Goal: Transaction & Acquisition: Purchase product/service

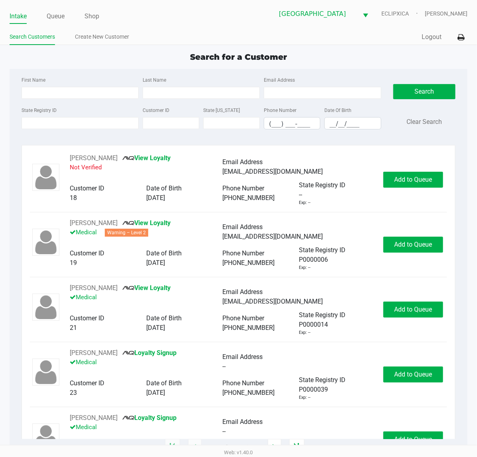
click at [333, 61] on div "Search for a Customer" at bounding box center [238, 57] width 469 height 12
type input "[PERSON_NAME]"
type input "[DATE]"
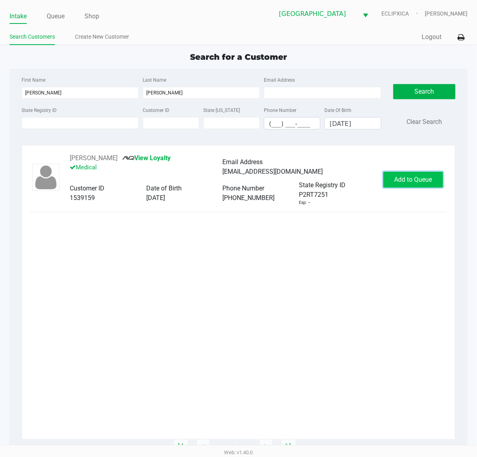
click at [394, 183] on span "Add to Queue" at bounding box center [413, 180] width 38 height 8
drag, startPoint x: 397, startPoint y: 269, endPoint x: 329, endPoint y: 251, distance: 70.3
click at [389, 269] on div "[PERSON_NAME] View Loyalty Medical Email Address [EMAIL_ADDRESS][DOMAIN_NAME] C…" at bounding box center [238, 296] width 417 height 286
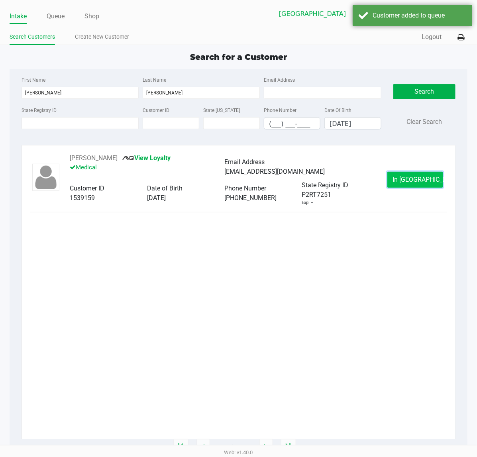
click at [409, 179] on span "In [GEOGRAPHIC_DATA]" at bounding box center [425, 180] width 67 height 8
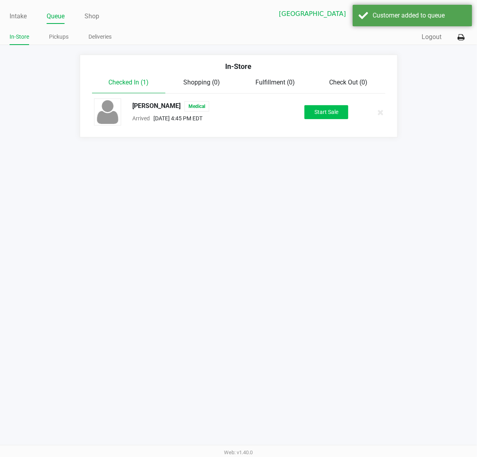
click at [325, 102] on div "[PERSON_NAME] Medical Arrived [DATE] 4:45 PM EDT Start Sale" at bounding box center [238, 112] width 301 height 28
click at [325, 118] on button "Start Sale" at bounding box center [326, 112] width 44 height 14
click at [336, 333] on div "Intake Queue Shop [GEOGRAPHIC_DATA][PERSON_NAME] WC ECLIPXICA [PERSON_NAME] In-…" at bounding box center [238, 228] width 477 height 457
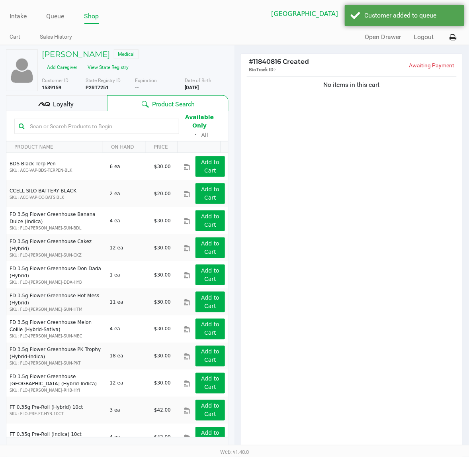
drag, startPoint x: 358, startPoint y: 168, endPoint x: 325, endPoint y: 170, distance: 33.2
click at [358, 168] on div "No items in this cart" at bounding box center [352, 265] width 222 height 380
click at [112, 125] on input "text" at bounding box center [101, 126] width 148 height 12
click at [113, 123] on input "text" at bounding box center [101, 126] width 148 height 12
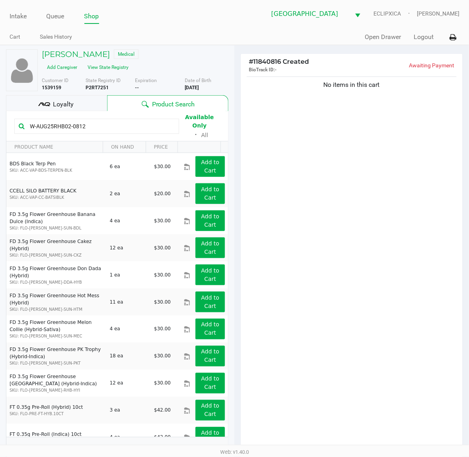
type input "W-AUG25RHB02-0812"
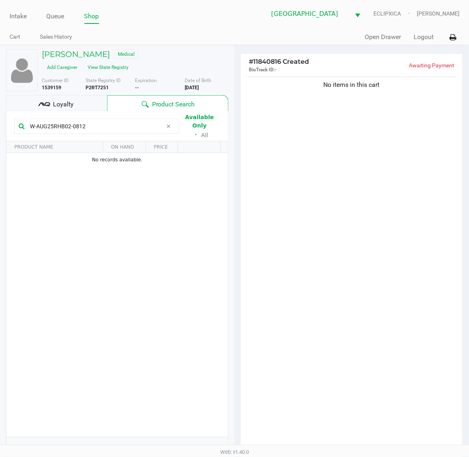
click at [363, 142] on div "No items in this cart" at bounding box center [352, 265] width 222 height 380
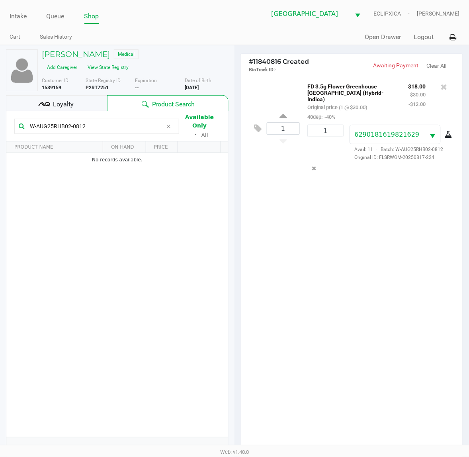
click at [357, 232] on div "1 FD 3.5g Flower Greenhouse [GEOGRAPHIC_DATA] (Hybrid-Indica) Original price (1…" at bounding box center [352, 265] width 222 height 380
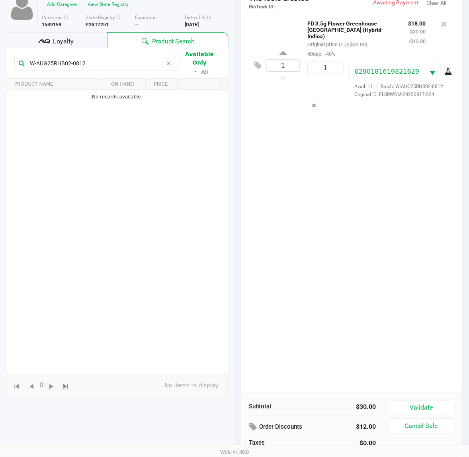
scroll to position [87, 0]
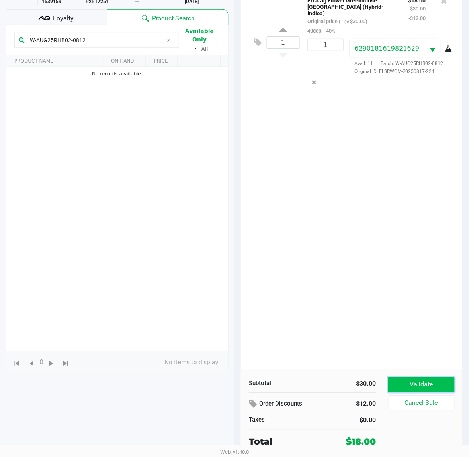
click at [424, 382] on button "Validate" at bounding box center [421, 384] width 67 height 15
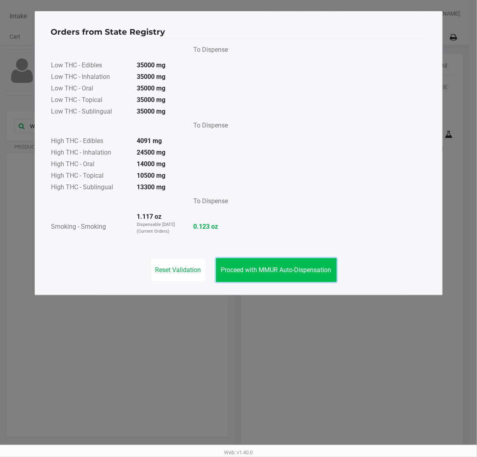
click at [243, 275] on button "Proceed with MMUR Auto-Dispensation" at bounding box center [276, 270] width 121 height 24
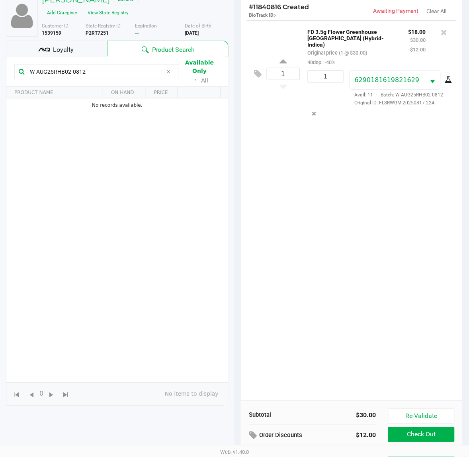
scroll to position [96, 0]
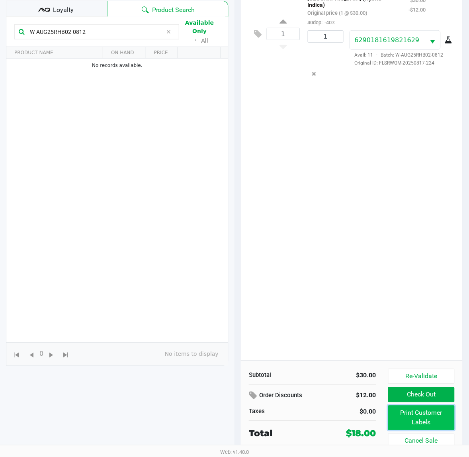
click at [399, 411] on button "Print Customer Labels" at bounding box center [421, 417] width 67 height 25
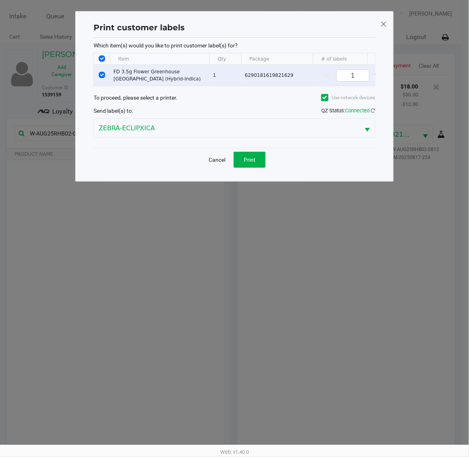
scroll to position [0, 0]
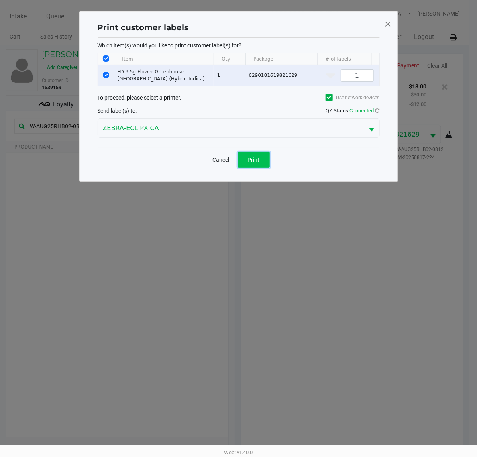
click at [254, 163] on span "Print" at bounding box center [254, 159] width 12 height 6
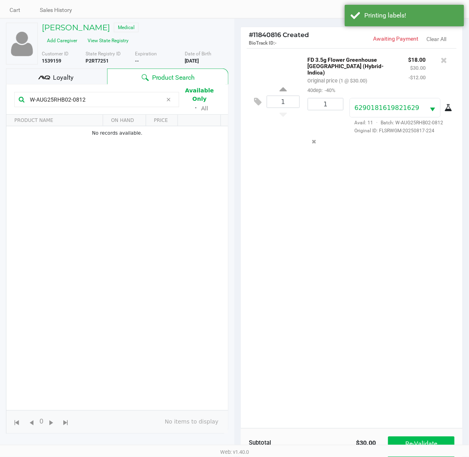
scroll to position [96, 0]
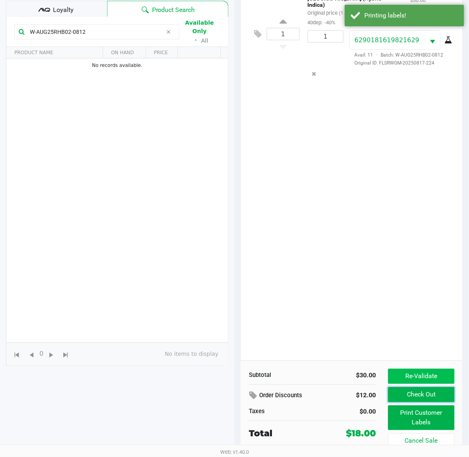
drag, startPoint x: 413, startPoint y: 388, endPoint x: 413, endPoint y: 382, distance: 6.0
click at [413, 389] on button "Check Out" at bounding box center [421, 394] width 67 height 15
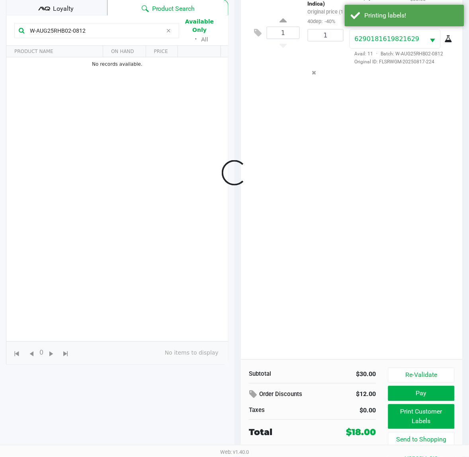
click at [362, 235] on div "Loading [PERSON_NAME] Medical Add Caregiver View State Registry Customer ID 153…" at bounding box center [234, 211] width 469 height 524
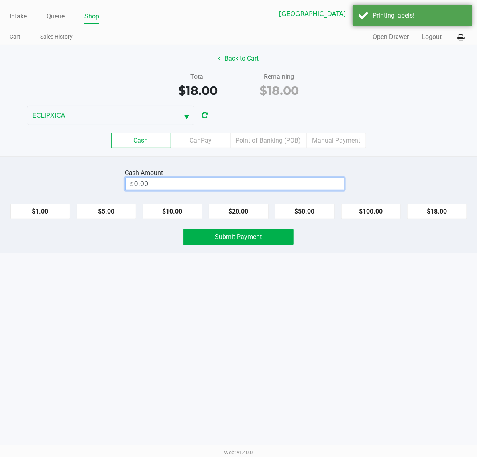
type input "0"
click at [262, 187] on input "0" at bounding box center [234, 184] width 218 height 12
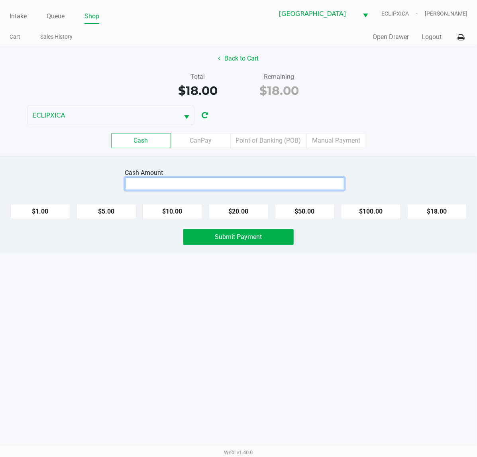
click at [246, 222] on div "Cash Amount $1.00 $5.00 $10.00 $20.00 $50.00 $100.00 $18.00 Submit Payment" at bounding box center [238, 204] width 477 height 97
click at [245, 221] on div "Cash Amount $1.00 $5.00 $10.00 $20.00 $50.00 $100.00 $18.00 Submit Payment" at bounding box center [238, 204] width 477 height 97
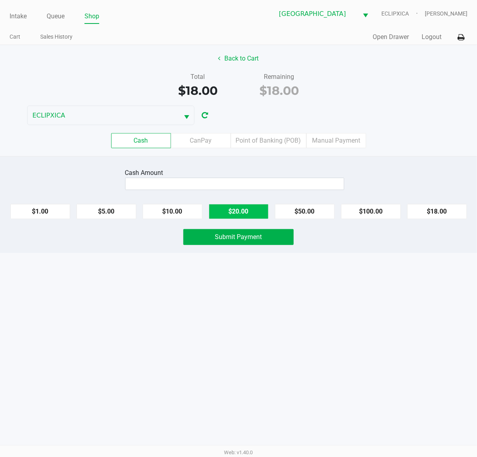
click at [246, 219] on button "$20.00" at bounding box center [239, 211] width 60 height 15
type input "$20.00"
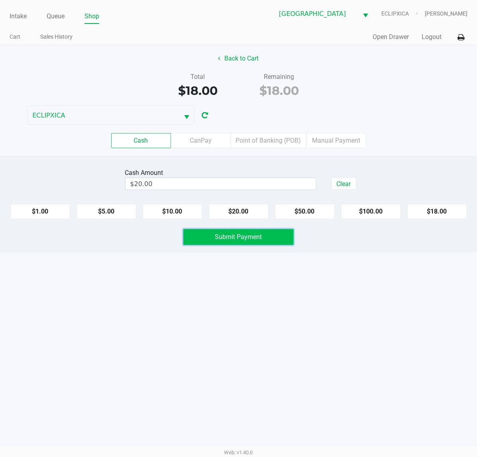
click at [255, 241] on span "Submit Payment" at bounding box center [238, 237] width 47 height 8
click at [327, 285] on div "Intake Queue Shop [GEOGRAPHIC_DATA][PERSON_NAME] WC ECLIPXICA [PERSON_NAME] Car…" at bounding box center [238, 228] width 477 height 457
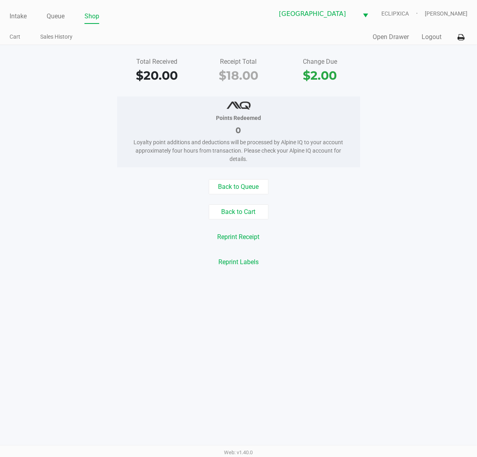
click at [27, 15] on link "Intake" at bounding box center [18, 16] width 17 height 11
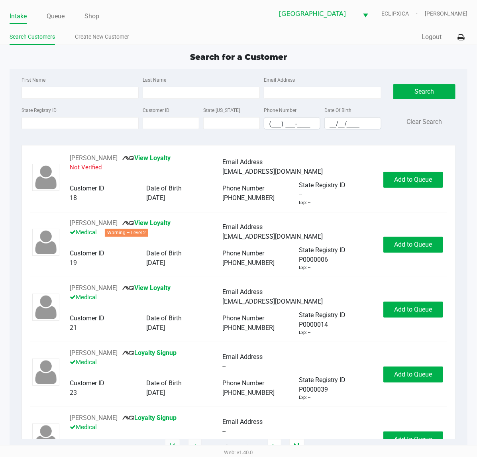
click at [195, 38] on ul "Search Customers Create New Customer" at bounding box center [124, 38] width 229 height 14
click at [41, 111] on label "State Registry ID" at bounding box center [39, 110] width 35 height 7
click at [41, 117] on input "State Registry ID" at bounding box center [80, 123] width 117 height 12
click at [76, 121] on input "State Registry ID" at bounding box center [80, 123] width 117 height 12
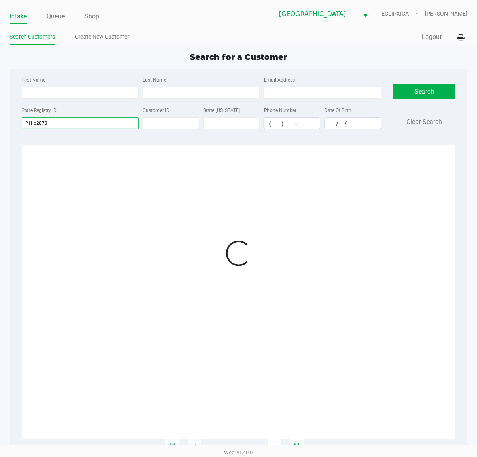
type input "P1hx2873"
click at [335, 72] on div "First Name Last Name Email Address State Registry ID P1hx2873 Customer ID State…" at bounding box center [239, 105] width 446 height 73
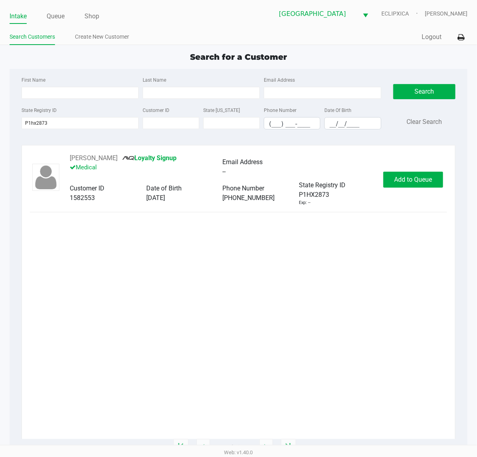
click at [407, 182] on span "Add to Queue" at bounding box center [413, 180] width 38 height 8
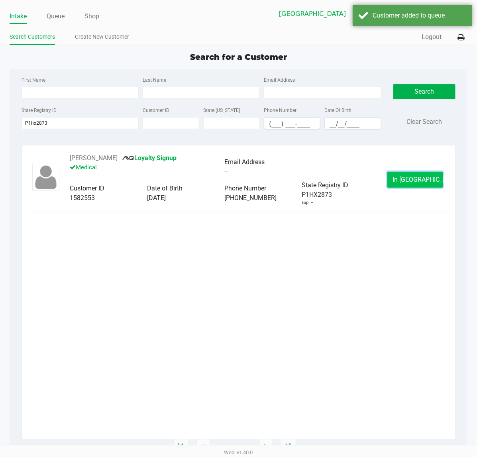
click at [405, 184] on button "In [GEOGRAPHIC_DATA]" at bounding box center [415, 180] width 56 height 16
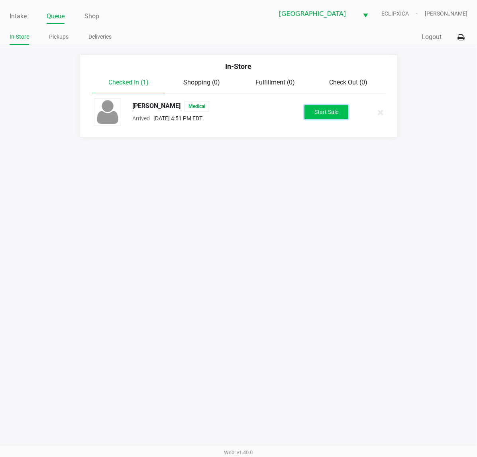
click at [317, 118] on button "Start Sale" at bounding box center [326, 112] width 44 height 14
click at [287, 178] on div "Intake Queue Shop [GEOGRAPHIC_DATA][PERSON_NAME] WC ECLIPXICA [PERSON_NAME] In-…" at bounding box center [238, 228] width 477 height 457
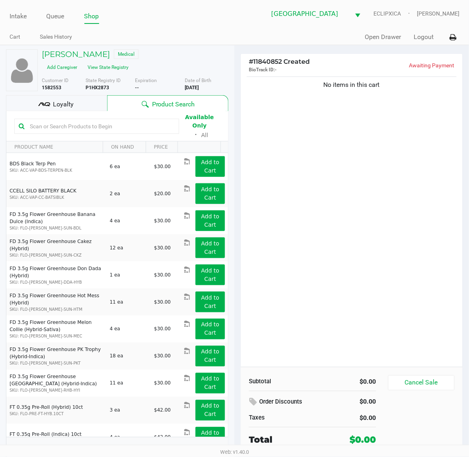
click at [370, 149] on div "No items in this cart" at bounding box center [352, 221] width 222 height 292
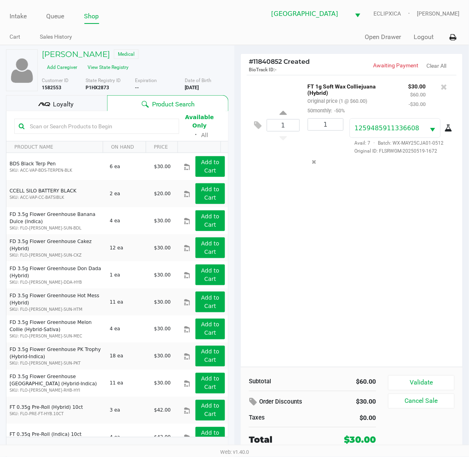
click at [86, 107] on div "Loyalty" at bounding box center [56, 103] width 101 height 16
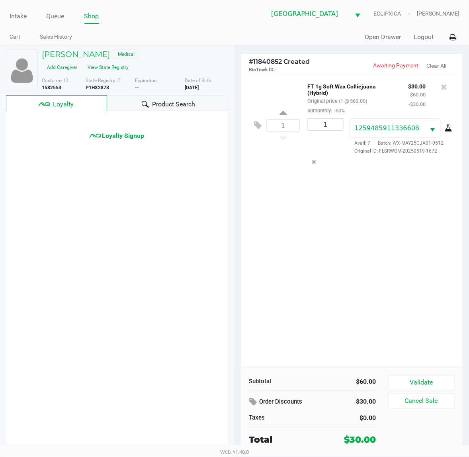
drag, startPoint x: 331, startPoint y: 233, endPoint x: 284, endPoint y: 234, distance: 47.4
click at [329, 233] on div "1 FT 1g Soft Wax Colliejuana (Hybrid) Original price (1 @ $60.00) 50monthly: -5…" at bounding box center [352, 221] width 222 height 292
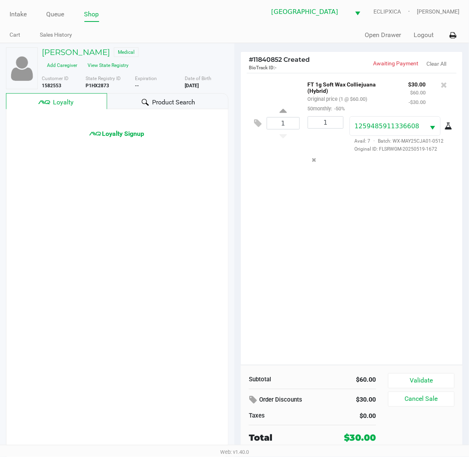
scroll to position [8, 0]
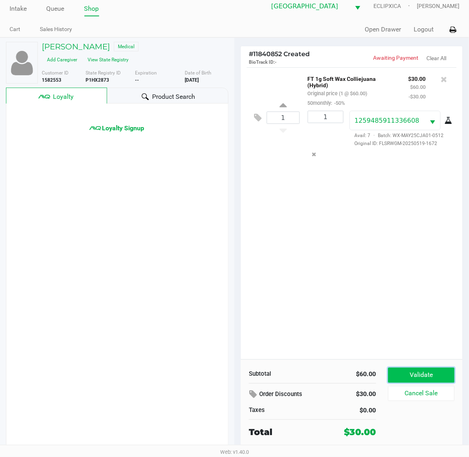
drag, startPoint x: 423, startPoint y: 379, endPoint x: 375, endPoint y: 311, distance: 82.3
click at [422, 378] on button "Validate" at bounding box center [421, 375] width 67 height 15
drag, startPoint x: 375, startPoint y: 311, endPoint x: 347, endPoint y: 285, distance: 38.0
click at [362, 310] on div "1 FT 1g Soft Wax Colliejuana (Hybrid) Original price (1 @ $60.00) 50monthly: -5…" at bounding box center [352, 213] width 222 height 292
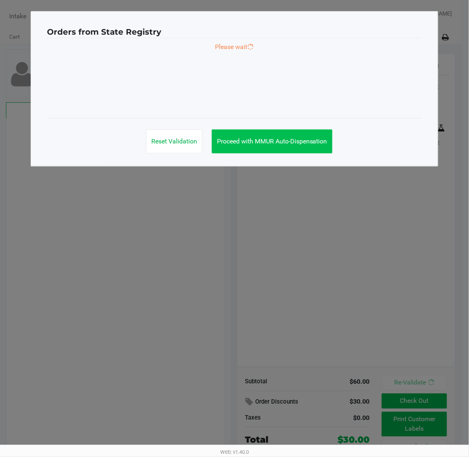
scroll to position [0, 0]
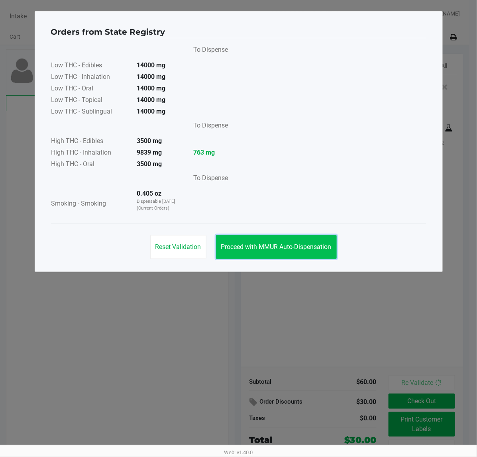
click at [296, 254] on button "Proceed with MMUR Auto-Dispensation" at bounding box center [276, 247] width 121 height 24
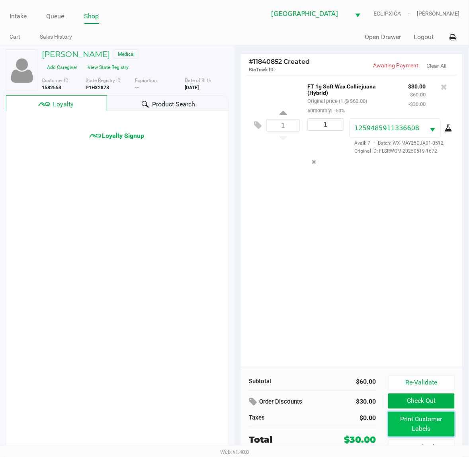
click at [438, 430] on button "Print Customer Labels" at bounding box center [421, 424] width 67 height 25
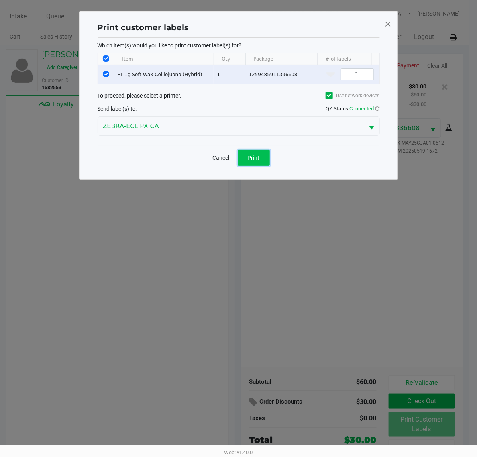
click at [255, 161] on span "Print" at bounding box center [254, 158] width 12 height 6
drag, startPoint x: 419, startPoint y: 258, endPoint x: 397, endPoint y: 266, distance: 23.7
click at [419, 258] on ngb-modal-window "Print customer labels Which item(s) would you like to print customer label(s) f…" at bounding box center [238, 228] width 477 height 457
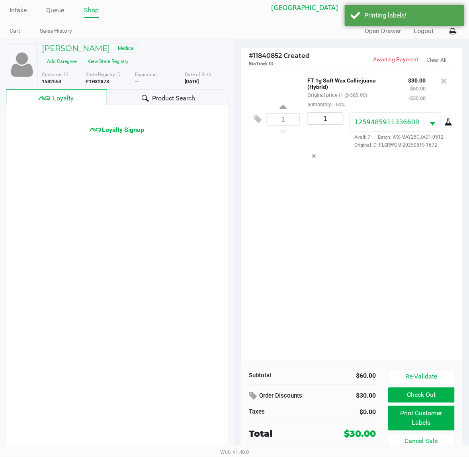
scroll to position [8, 0]
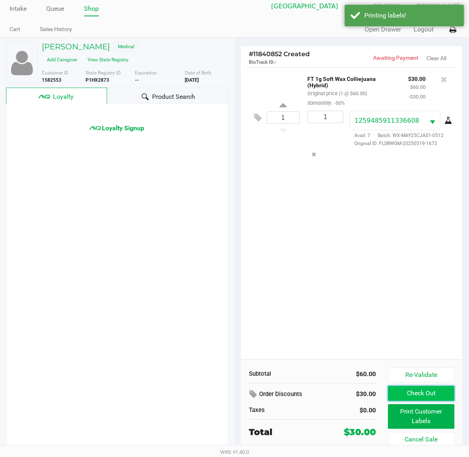
drag, startPoint x: 440, startPoint y: 397, endPoint x: 432, endPoint y: 386, distance: 13.3
click at [440, 396] on button "Check Out" at bounding box center [421, 393] width 67 height 15
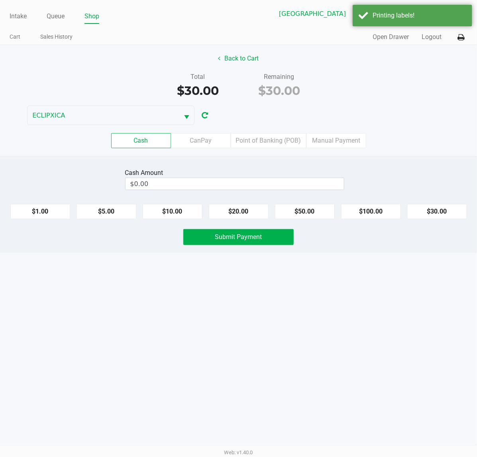
drag, startPoint x: 253, startPoint y: 177, endPoint x: 256, endPoint y: 182, distance: 5.9
click at [254, 178] on div "Cash Amount $0.00" at bounding box center [234, 178] width 219 height 25
type input "0"
click at [258, 186] on input "0" at bounding box center [234, 184] width 218 height 12
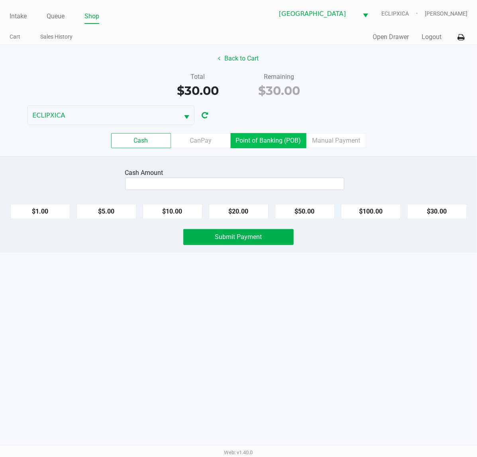
click at [275, 141] on label "Point of Banking (POB)" at bounding box center [269, 140] width 76 height 15
click at [0, 0] on 7 "Point of Banking (POB)" at bounding box center [0, 0] width 0 height 0
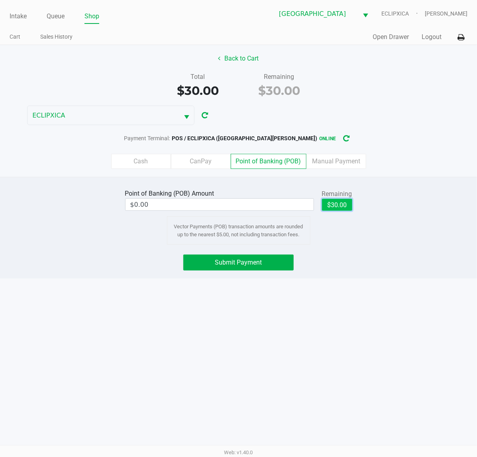
click at [343, 208] on button "$30.00" at bounding box center [337, 205] width 30 height 12
type input "$30.00"
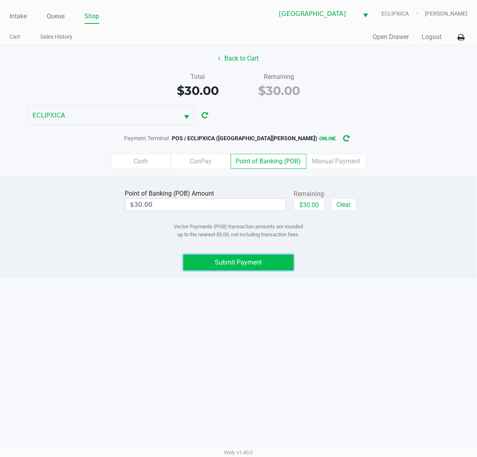
click at [233, 270] on button "Submit Payment" at bounding box center [238, 262] width 110 height 16
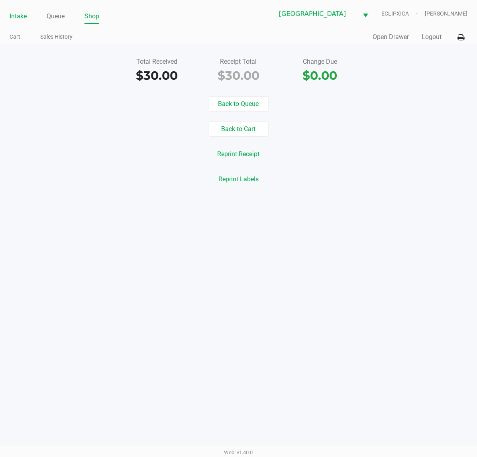
click at [24, 15] on link "Intake" at bounding box center [18, 16] width 17 height 11
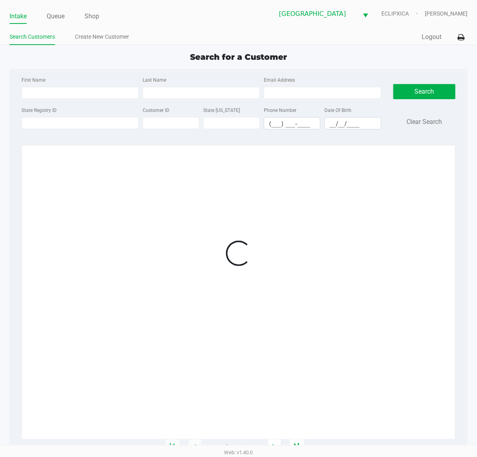
click at [278, 26] on div "Intake Queue Shop [GEOGRAPHIC_DATA][PERSON_NAME] WC ECLIPXICA [PERSON_NAME] Sea…" at bounding box center [238, 22] width 477 height 45
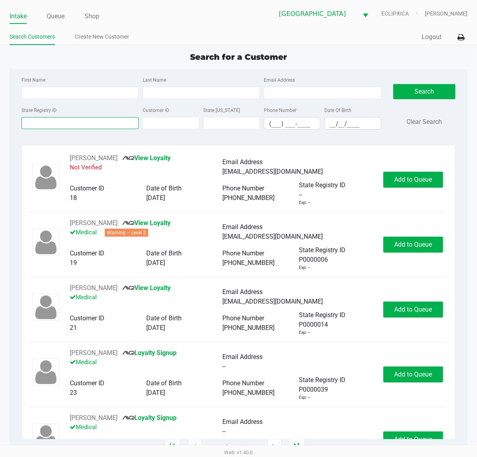
click at [70, 120] on input "State Registry ID" at bounding box center [80, 123] width 117 height 12
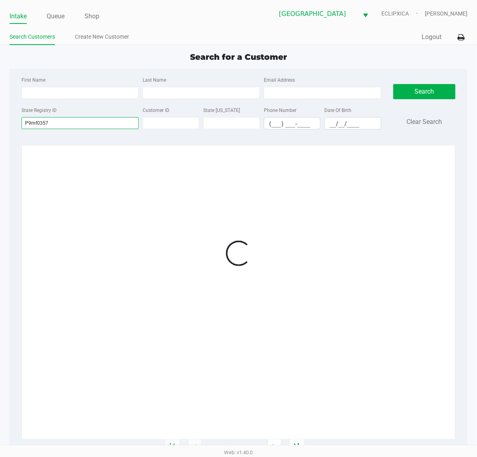
type input "P9mf0357"
click at [313, 45] on div "Intake Queue Shop [GEOGRAPHIC_DATA][PERSON_NAME] WC ECLIPXICA [PERSON_NAME] Sea…" at bounding box center [238, 22] width 477 height 45
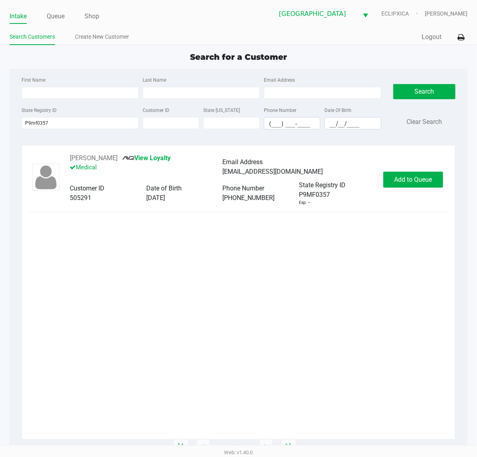
click at [144, 269] on div "[PERSON_NAME] View Loyalty Medical Email Address [EMAIL_ADDRESS][DOMAIN_NAME] C…" at bounding box center [238, 296] width 417 height 286
click at [405, 178] on span "Add to Queue" at bounding box center [413, 180] width 38 height 8
drag, startPoint x: 428, startPoint y: 188, endPoint x: 421, endPoint y: 182, distance: 9.6
click at [427, 188] on div "Add to Queue" at bounding box center [413, 180] width 60 height 16
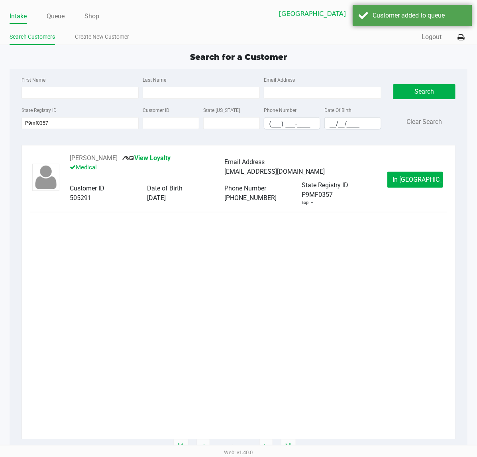
click at [421, 182] on span "In [GEOGRAPHIC_DATA]" at bounding box center [425, 180] width 67 height 8
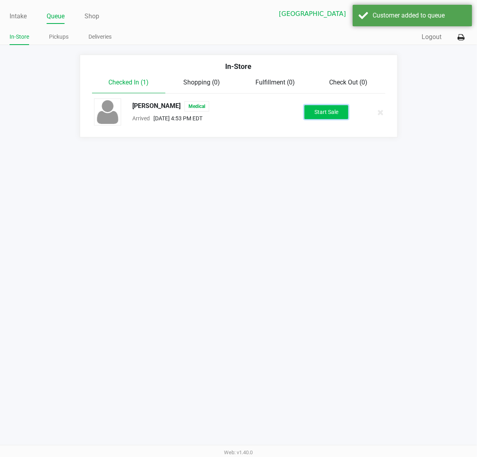
click at [320, 106] on button "Start Sale" at bounding box center [326, 112] width 44 height 14
click at [370, 200] on div "Intake Queue Shop [GEOGRAPHIC_DATA][PERSON_NAME] WC ECLIPXICA [PERSON_NAME] In-…" at bounding box center [238, 228] width 477 height 457
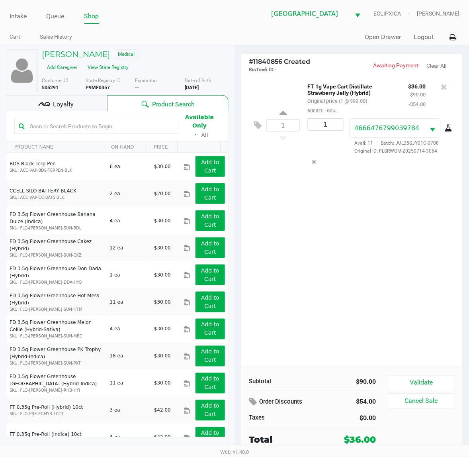
click at [420, 214] on div "1 FT 1g Vape Cart Distillate Strawberry Jelly (Hybrid) Original price (1 @ $90.…" at bounding box center [352, 221] width 222 height 292
click at [51, 104] on div "Loyalty" at bounding box center [56, 103] width 101 height 16
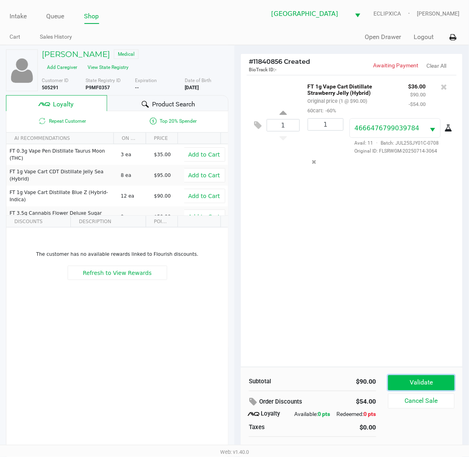
click at [429, 379] on button "Validate" at bounding box center [421, 382] width 67 height 15
click at [397, 316] on div "1 FT 1g Vape Cart Distillate Strawberry Jelly (Hybrid) Original price (1 @ $90.…" at bounding box center [352, 221] width 222 height 292
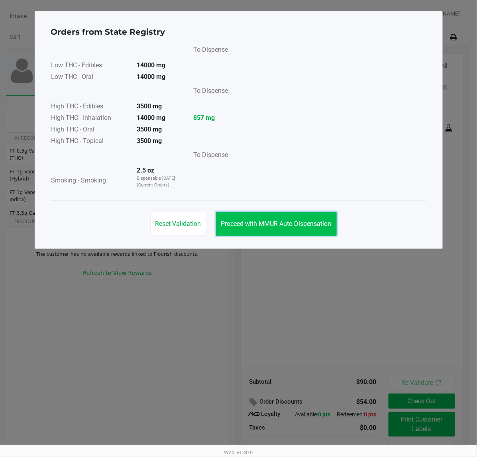
click at [304, 219] on button "Proceed with MMUR Auto-Dispensation" at bounding box center [276, 224] width 121 height 24
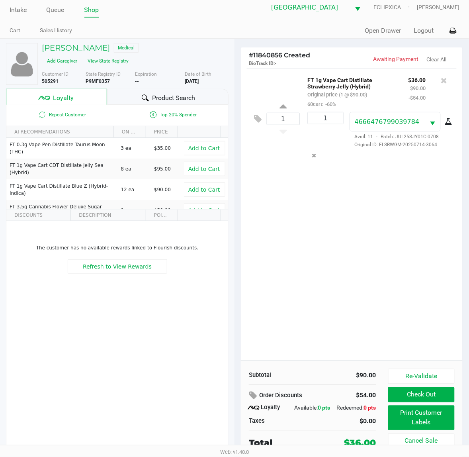
scroll to position [8, 0]
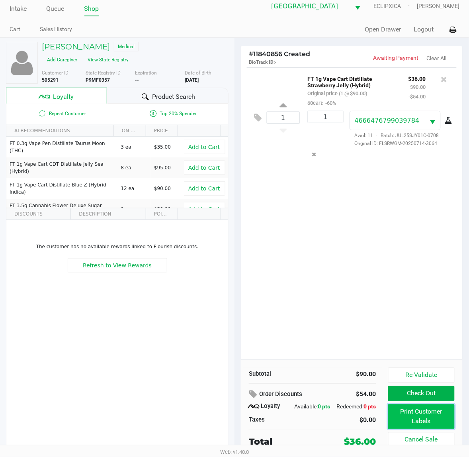
drag, startPoint x: 431, startPoint y: 417, endPoint x: 429, endPoint y: 413, distance: 4.5
click at [429, 413] on button "Print Customer Labels" at bounding box center [421, 416] width 67 height 25
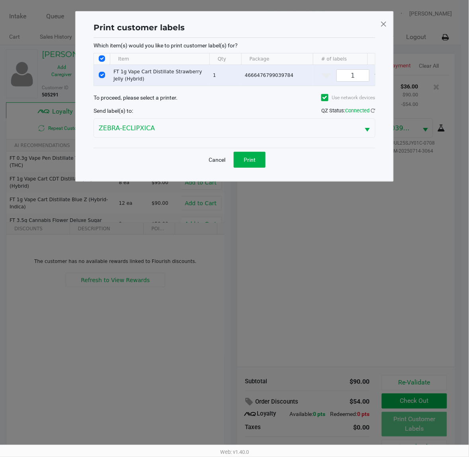
scroll to position [0, 0]
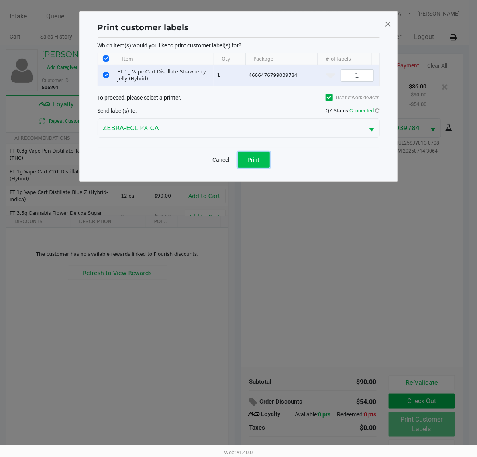
click at [262, 168] on button "Print" at bounding box center [254, 160] width 32 height 16
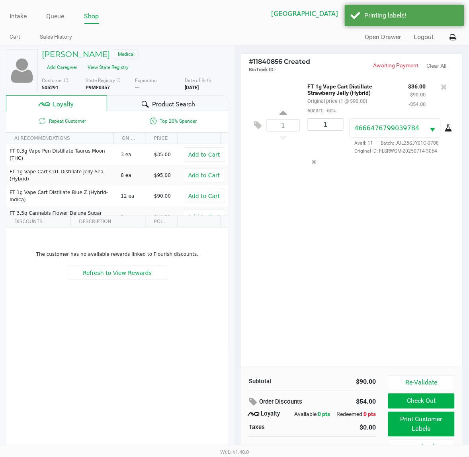
drag, startPoint x: 421, startPoint y: 393, endPoint x: 423, endPoint y: 399, distance: 6.2
click at [422, 395] on div "Re-Validate Check Out Print Customer Labels Cancel Sale" at bounding box center [424, 415] width 72 height 81
drag, startPoint x: 423, startPoint y: 401, endPoint x: 412, endPoint y: 390, distance: 15.8
click at [425, 401] on button "Check Out" at bounding box center [421, 400] width 67 height 15
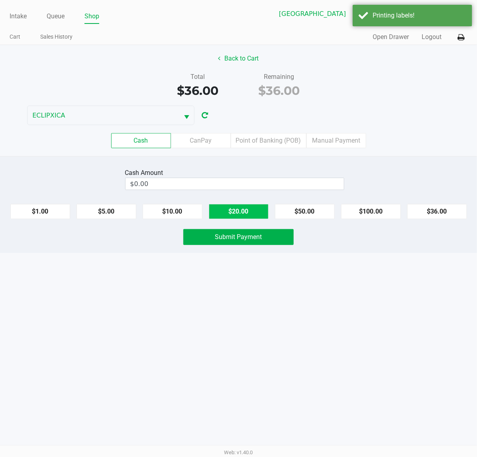
click at [238, 212] on button "$20.00" at bounding box center [239, 211] width 60 height 15
type input "$40.00"
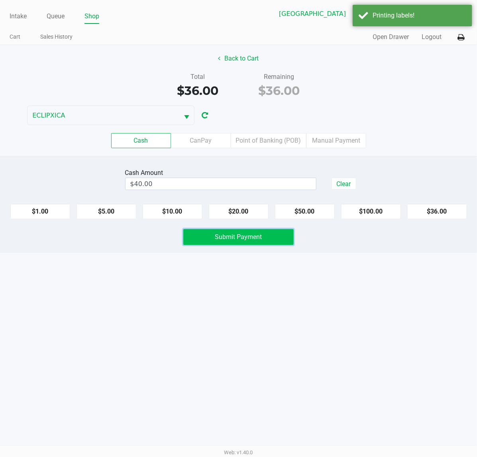
click at [246, 239] on span "Submit Payment" at bounding box center [238, 237] width 47 height 8
click at [408, 331] on div "Intake Queue Shop [GEOGRAPHIC_DATA][PERSON_NAME] WC ECLIPXICA [PERSON_NAME] Car…" at bounding box center [238, 228] width 477 height 457
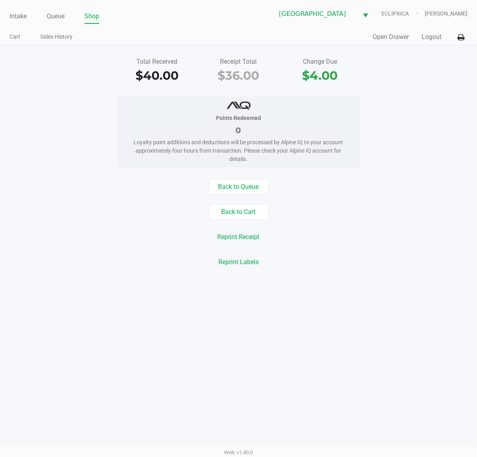
click at [98, 287] on div "Intake Queue Shop [GEOGRAPHIC_DATA][PERSON_NAME] WC ECLIPXICA [PERSON_NAME] Car…" at bounding box center [238, 228] width 477 height 457
click at [13, 16] on link "Intake" at bounding box center [18, 16] width 17 height 11
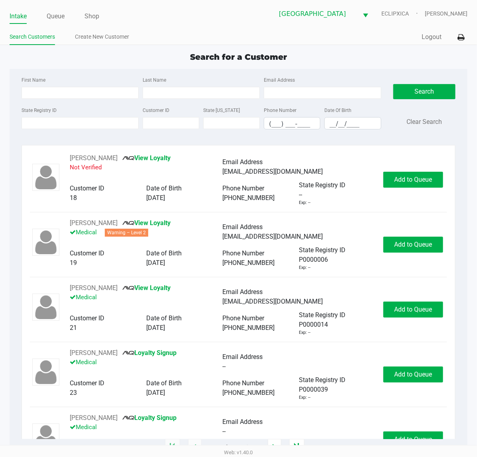
click at [225, 35] on ul "Search Customers Create New Customer" at bounding box center [124, 38] width 229 height 14
click at [65, 122] on input "State Registry ID" at bounding box center [80, 123] width 117 height 12
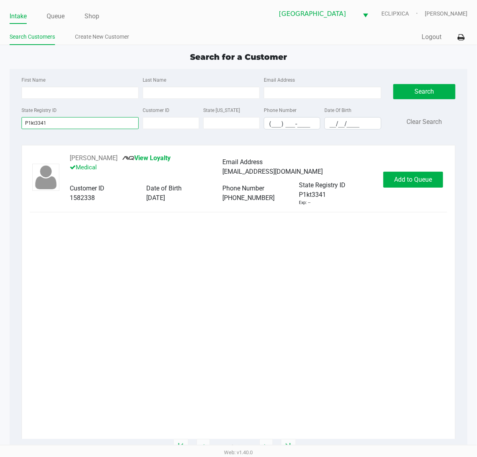
type input "P1kt3341"
click at [89, 159] on button "[PERSON_NAME]" at bounding box center [94, 158] width 48 height 10
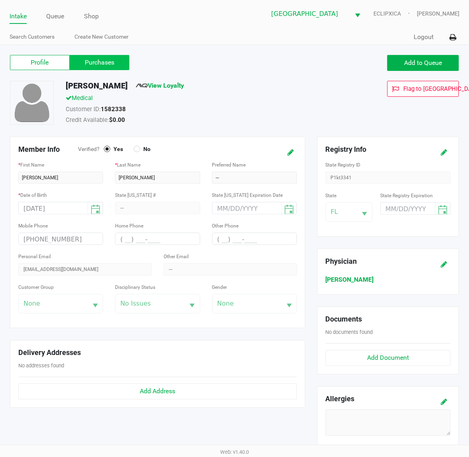
click at [86, 65] on label "Purchases" at bounding box center [100, 62] width 60 height 15
click at [0, 0] on 1 "Purchases" at bounding box center [0, 0] width 0 height 0
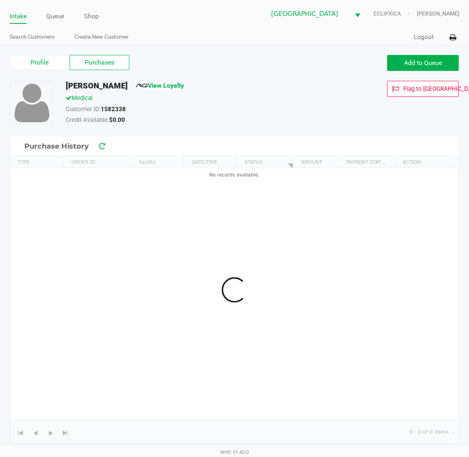
click at [270, 96] on div "Medical" at bounding box center [195, 99] width 270 height 11
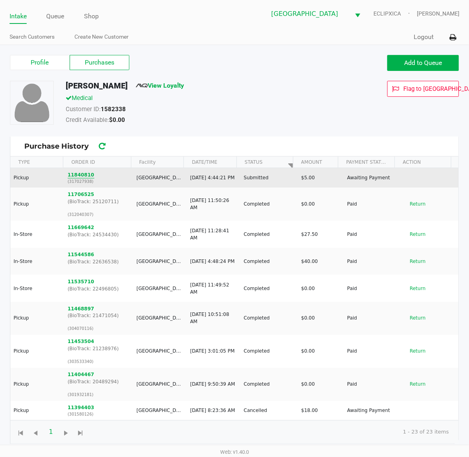
click at [84, 174] on button "11840810" at bounding box center [81, 174] width 27 height 7
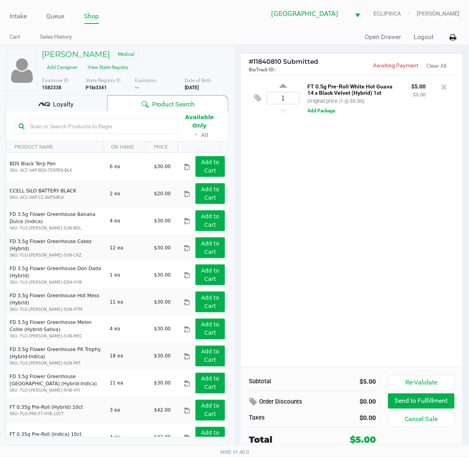
click at [383, 128] on div "1 FT 0.5g Pre-Roll White Hot Guava 14 x Black Velvet (Hybrid) 1ct Original pric…" at bounding box center [352, 221] width 222 height 292
click at [322, 118] on div "1 FT 0.5g Pre-Roll White Hot Guava 14 x Black Velvet (Hybrid) 1ct Original pric…" at bounding box center [352, 98] width 210 height 46
click at [322, 112] on button "Add Package" at bounding box center [322, 110] width 28 height 7
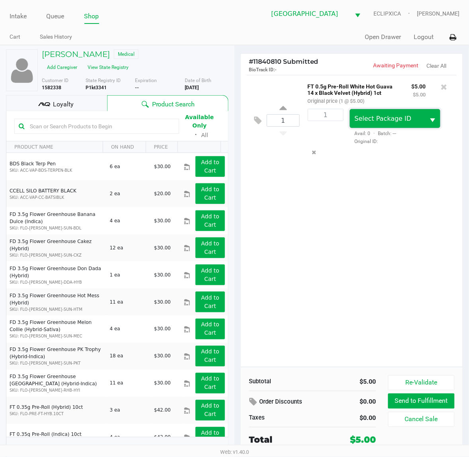
click at [387, 114] on span "Select Package ID" at bounding box center [387, 118] width 75 height 19
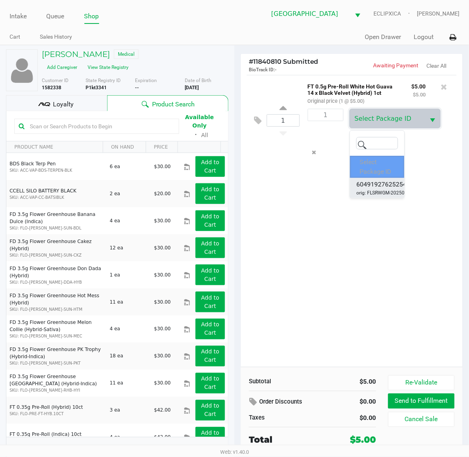
click at [381, 180] on span "6049192762525458" at bounding box center [384, 185] width 57 height 10
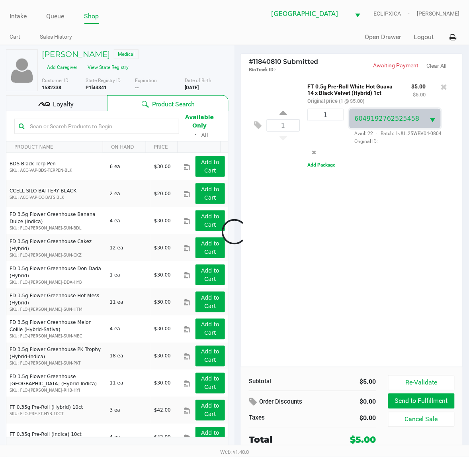
drag, startPoint x: 436, startPoint y: 220, endPoint x: 418, endPoint y: 220, distance: 18.3
click at [428, 220] on div at bounding box center [234, 231] width 469 height 293
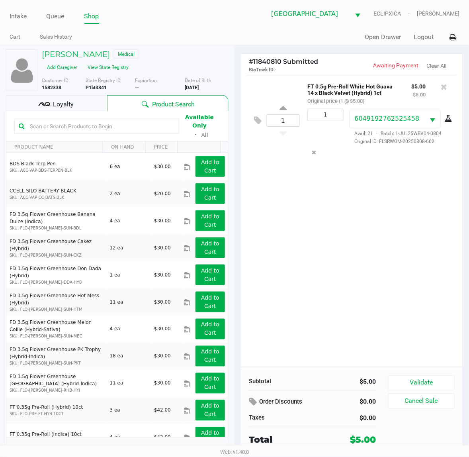
click at [32, 102] on div "Loyalty" at bounding box center [56, 103] width 101 height 16
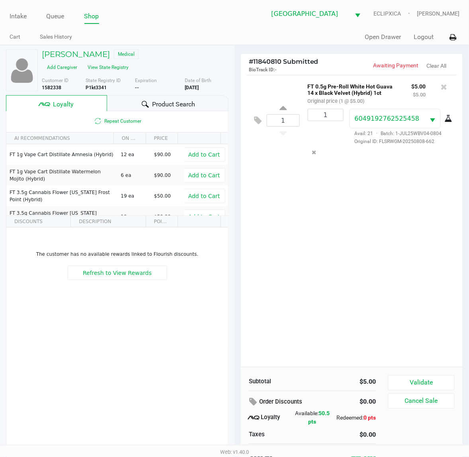
click at [379, 254] on div "1 FT 0.5g Pre-Roll White Hot Guava 14 x Black Velvet (Hybrid) 1ct Original pric…" at bounding box center [352, 221] width 222 height 292
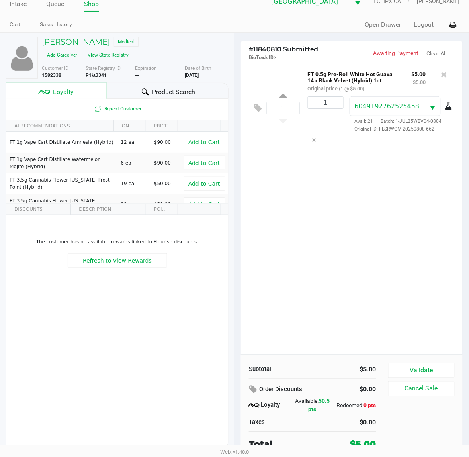
scroll to position [15, 0]
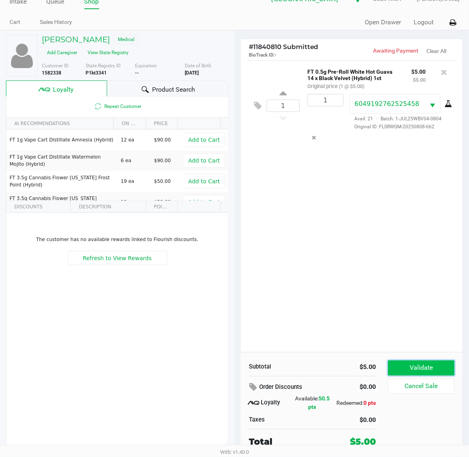
click at [424, 363] on button "Validate" at bounding box center [421, 367] width 67 height 15
drag, startPoint x: 411, startPoint y: 331, endPoint x: 405, endPoint y: 307, distance: 23.7
click at [410, 330] on div "1 FT 0.5g Pre-Roll White Hot Guava 14 x Black Velvet (Hybrid) 1ct Original pric…" at bounding box center [352, 206] width 222 height 292
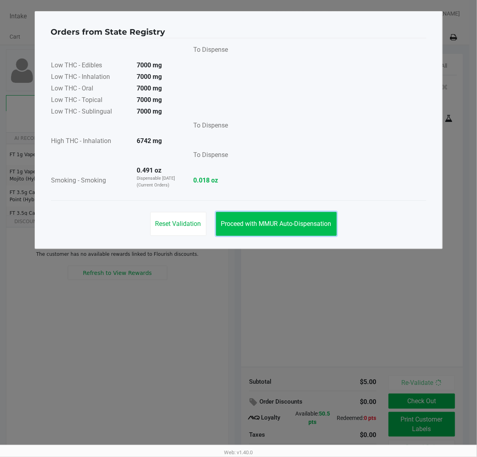
click at [311, 231] on button "Proceed with MMUR Auto-Dispensation" at bounding box center [276, 224] width 121 height 24
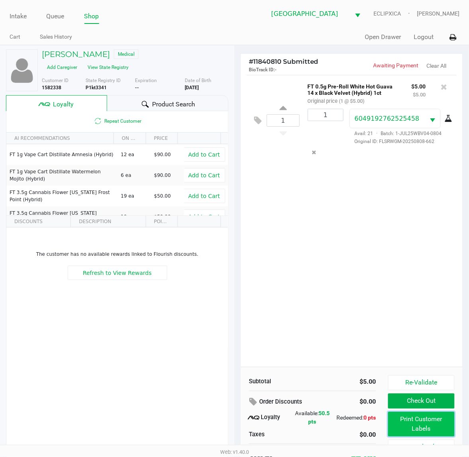
click at [430, 423] on button "Print Customer Labels" at bounding box center [421, 424] width 67 height 25
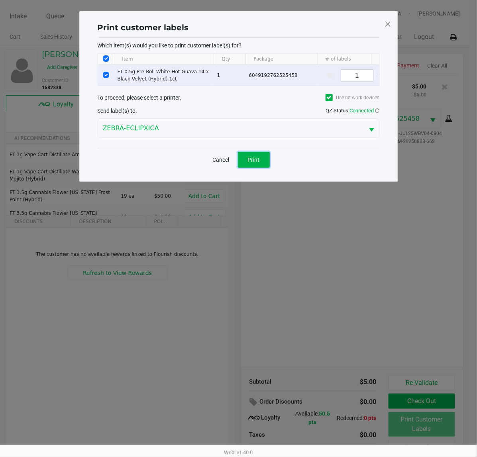
click at [249, 163] on span "Print" at bounding box center [254, 159] width 12 height 6
click at [296, 236] on ngb-modal-window "Print customer labels Which item(s) would you like to print customer label(s) f…" at bounding box center [238, 228] width 477 height 457
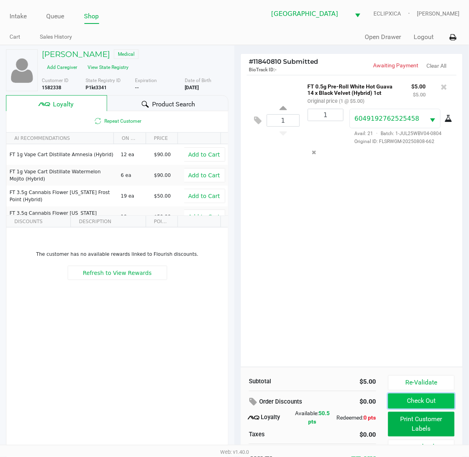
drag, startPoint x: 413, startPoint y: 407, endPoint x: 411, endPoint y: 395, distance: 11.3
click at [414, 407] on button "Check Out" at bounding box center [421, 400] width 67 height 15
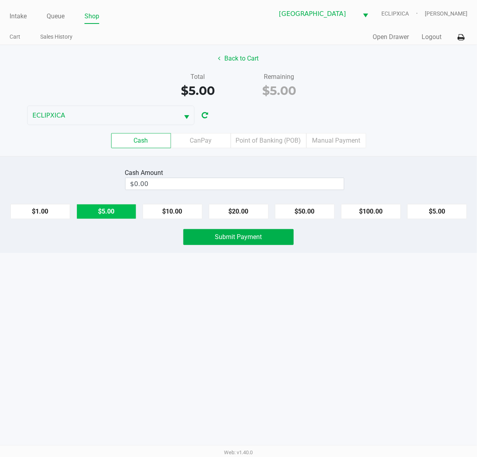
click at [113, 211] on button "$5.00" at bounding box center [106, 211] width 60 height 15
type input "$5.00"
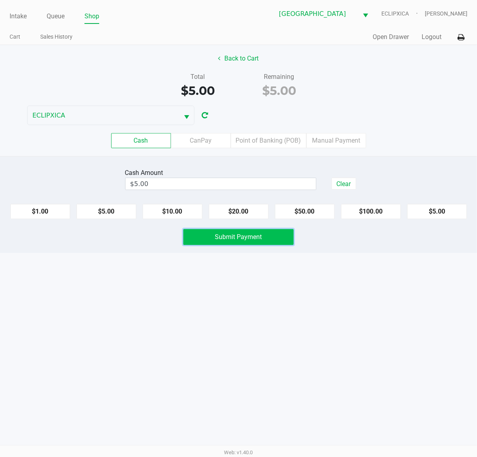
click at [263, 237] on button "Submit Payment" at bounding box center [238, 237] width 110 height 16
click at [315, 284] on div "Intake Queue Shop [GEOGRAPHIC_DATA][PERSON_NAME] WC ECLIPXICA [PERSON_NAME] Car…" at bounding box center [238, 228] width 477 height 457
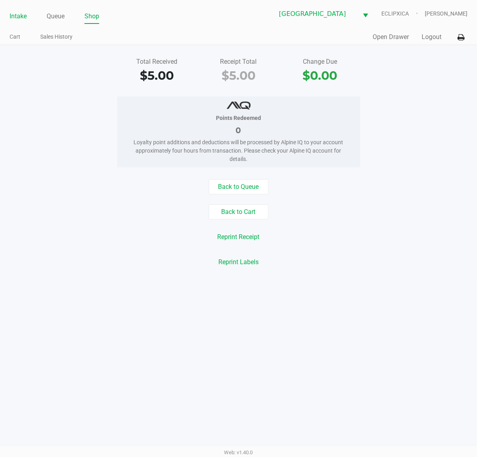
click at [11, 19] on link "Intake" at bounding box center [18, 16] width 17 height 11
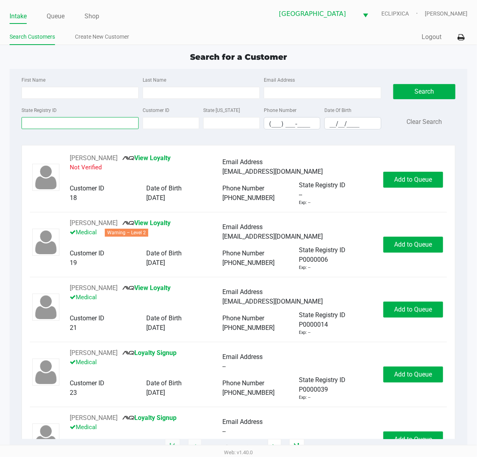
click at [95, 125] on input "State Registry ID" at bounding box center [80, 123] width 117 height 12
click at [92, 124] on input "State Registry ID" at bounding box center [80, 123] width 117 height 12
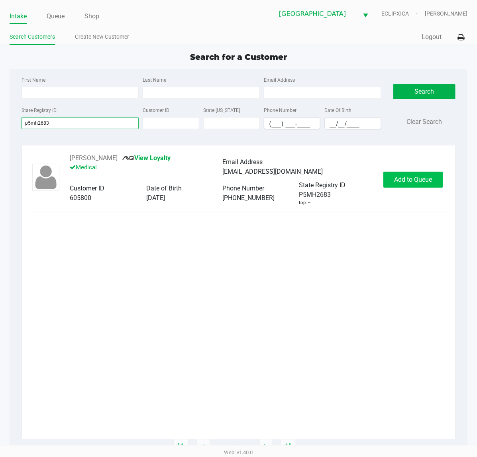
type input "p5mh2683"
click at [406, 183] on span "Add to Queue" at bounding box center [413, 180] width 38 height 8
click at [406, 184] on div "Add to Queue" at bounding box center [413, 180] width 60 height 16
click at [406, 183] on span "Add to Queue" at bounding box center [417, 180] width 38 height 8
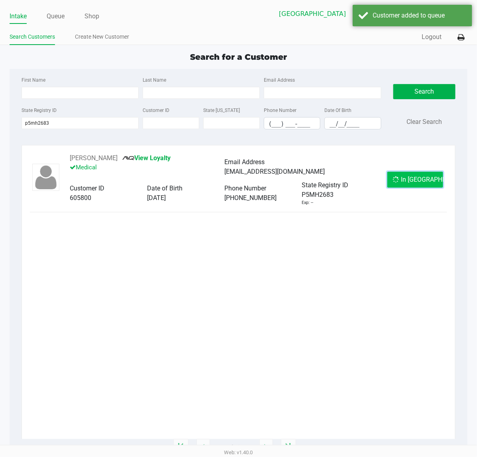
click at [407, 182] on span "In [GEOGRAPHIC_DATA]" at bounding box center [434, 180] width 67 height 8
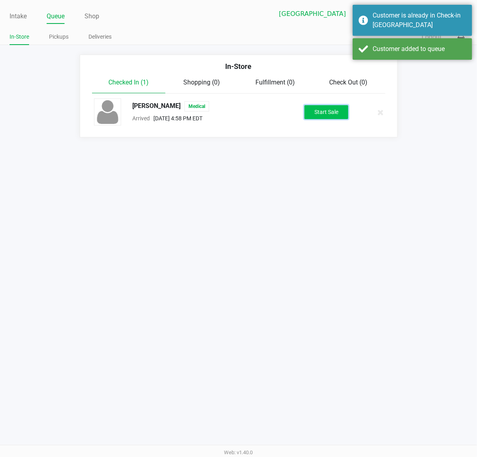
click at [337, 111] on button "Start Sale" at bounding box center [326, 112] width 44 height 14
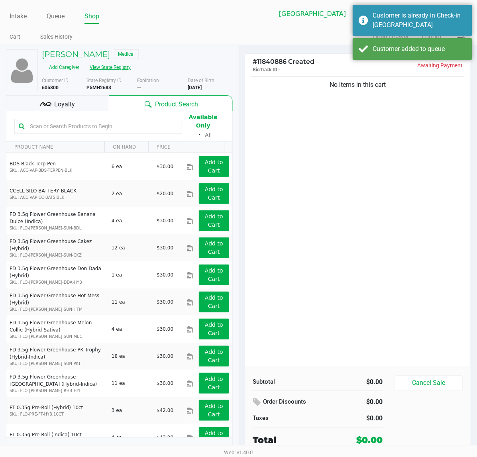
click at [131, 61] on button "View State Registry" at bounding box center [107, 67] width 47 height 13
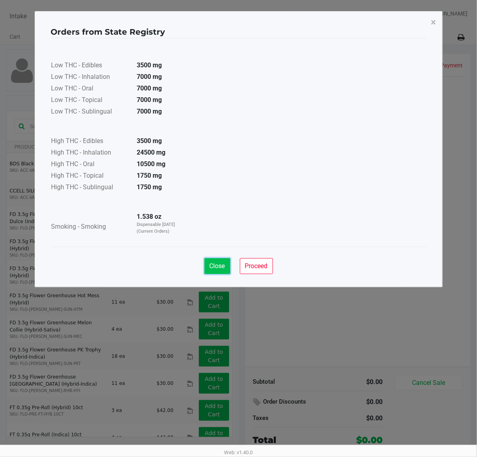
click at [220, 266] on span "Close" at bounding box center [217, 266] width 16 height 8
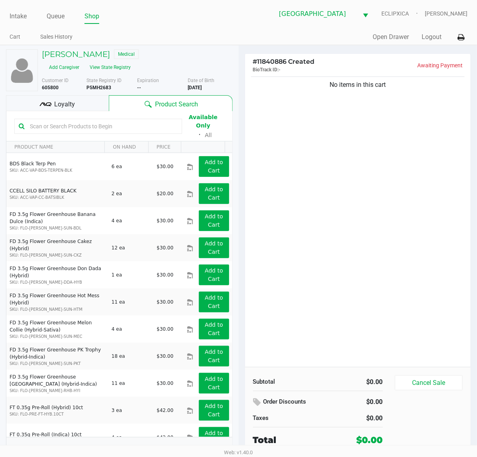
click at [69, 120] on input "text" at bounding box center [102, 126] width 151 height 12
click at [64, 100] on span "Loyalty" at bounding box center [64, 105] width 21 height 10
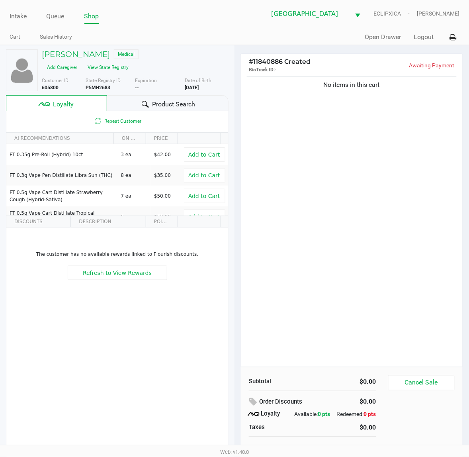
click at [150, 95] on div "Product Search" at bounding box center [167, 103] width 121 height 16
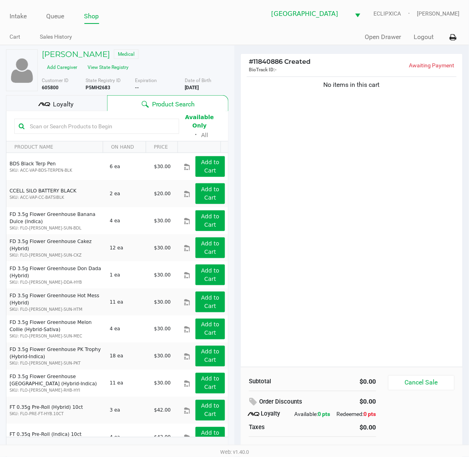
click at [82, 120] on input "text" at bounding box center [101, 126] width 148 height 12
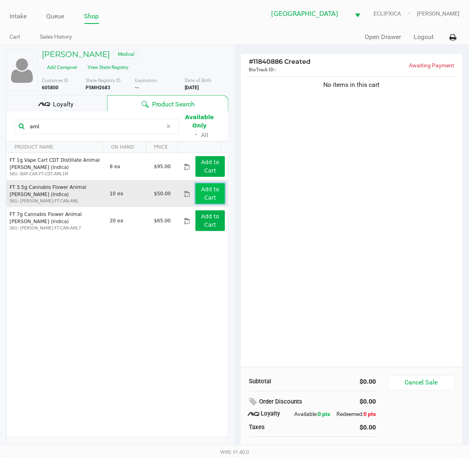
click at [203, 186] on app-button-loader "Add to Cart" at bounding box center [210, 193] width 18 height 15
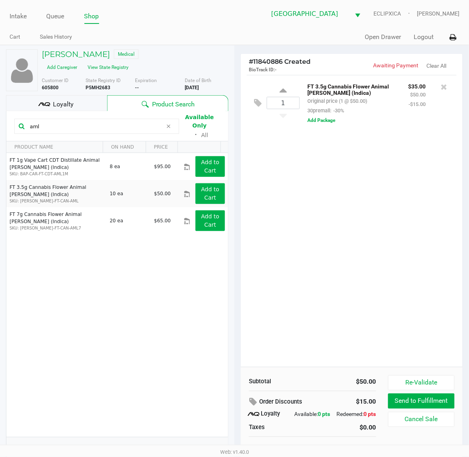
click at [120, 120] on input "aml" at bounding box center [95, 126] width 136 height 12
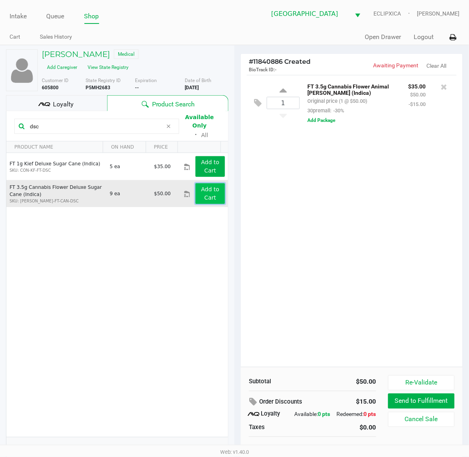
click at [205, 186] on app-button-loader "Add to Cart" at bounding box center [210, 193] width 18 height 15
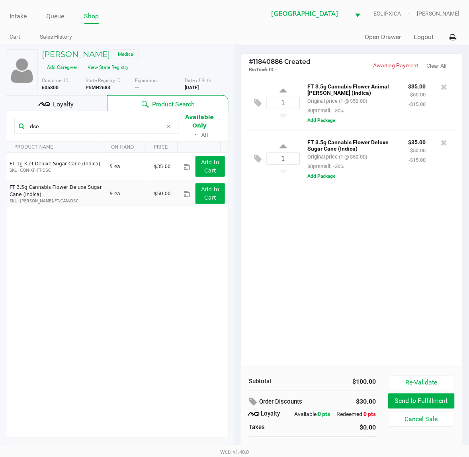
click at [283, 223] on div "1 FT 3.5g Cannabis Flower Animal [PERSON_NAME] (Indica) Original price (1 @ $50…" at bounding box center [352, 221] width 222 height 292
click at [397, 301] on div "1 FT 3.5g Cannabis Flower Animal [PERSON_NAME] (Indica) Original price (1 @ $50…" at bounding box center [352, 221] width 222 height 292
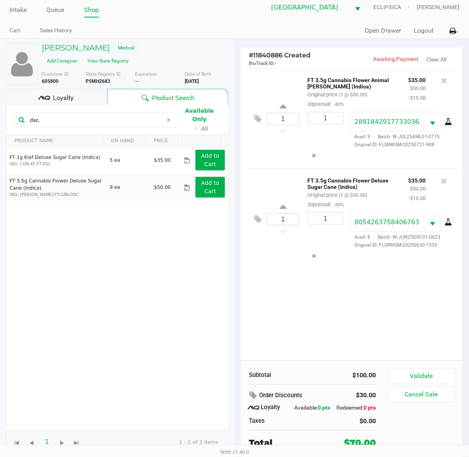
scroll to position [8, 0]
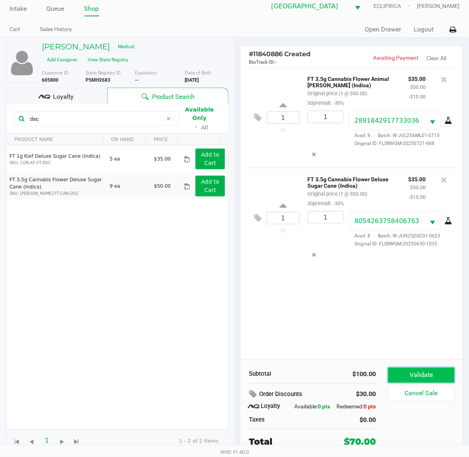
click at [419, 374] on button "Validate" at bounding box center [421, 375] width 67 height 15
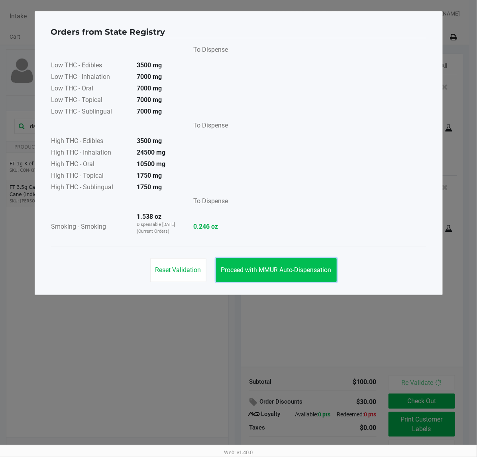
click at [260, 267] on span "Proceed with MMUR Auto-Dispensation" at bounding box center [276, 270] width 110 height 8
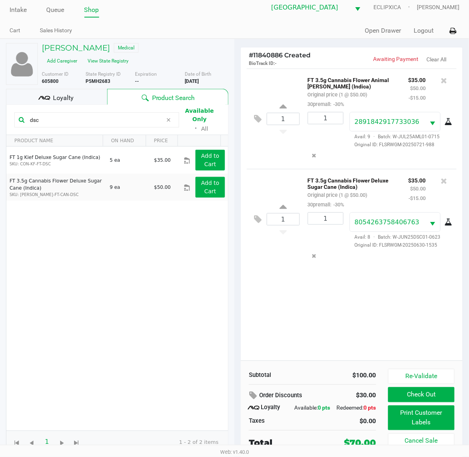
scroll to position [8, 0]
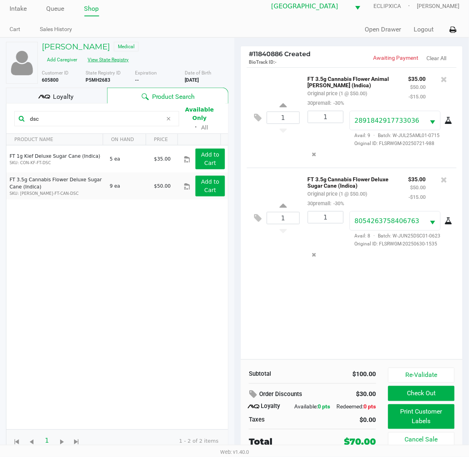
click at [129, 53] on button "View State Registry" at bounding box center [106, 59] width 47 height 13
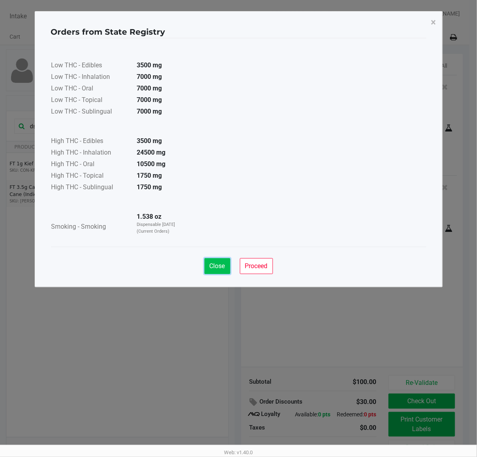
click at [212, 261] on button "Close" at bounding box center [217, 266] width 26 height 16
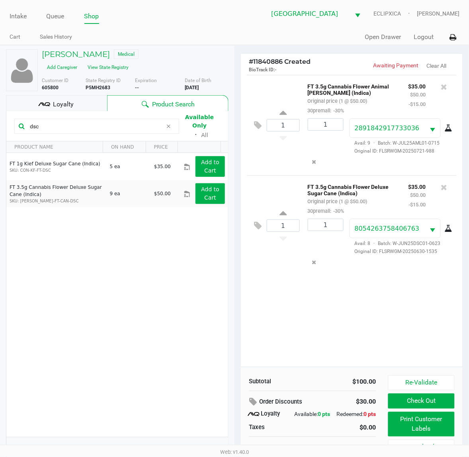
click at [373, 325] on div "1 FT 3.5g Cannabis Flower Animal [PERSON_NAME] (Indica) Original price (1 @ $50…" at bounding box center [352, 221] width 222 height 292
click at [74, 120] on input "dsc" at bounding box center [95, 126] width 136 height 12
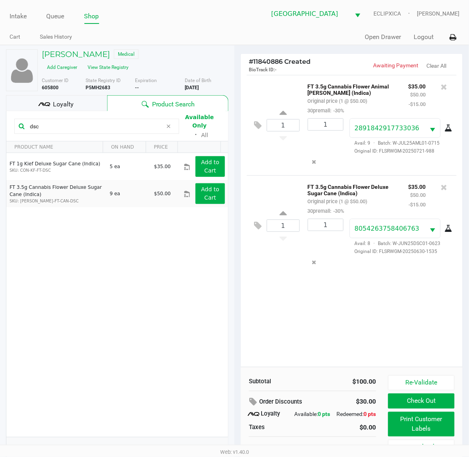
click at [74, 120] on input "dsc" at bounding box center [95, 126] width 136 height 12
type input "JUN25PIA01-0616"
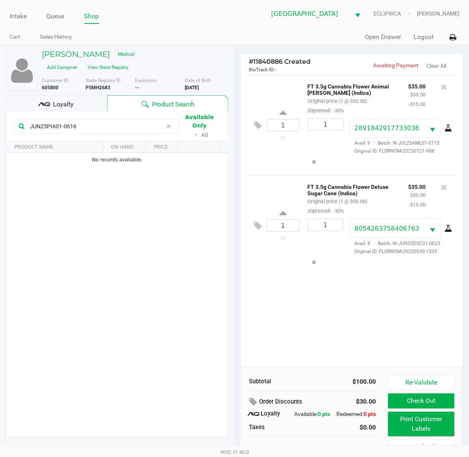
click at [307, 324] on div "1 FT 3.5g Cannabis Flower Animal [PERSON_NAME] (Indica) Original price (1 @ $50…" at bounding box center [352, 221] width 222 height 292
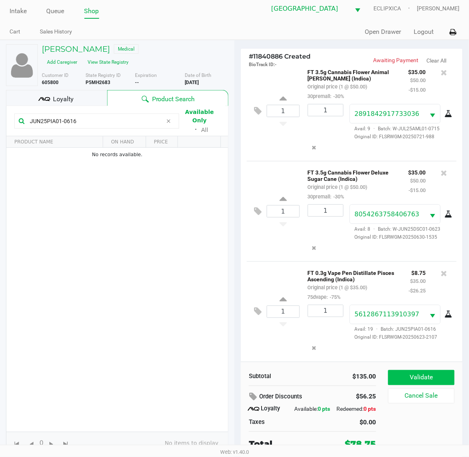
scroll to position [8, 0]
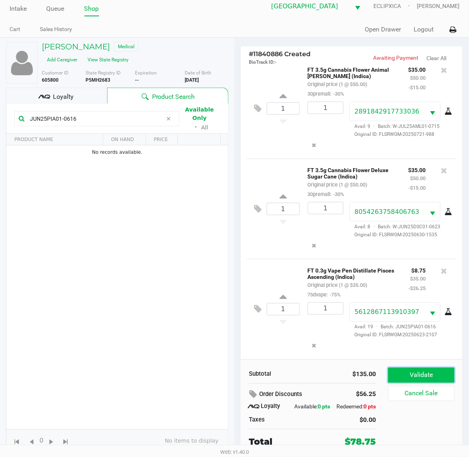
click at [414, 373] on button "Validate" at bounding box center [421, 375] width 67 height 15
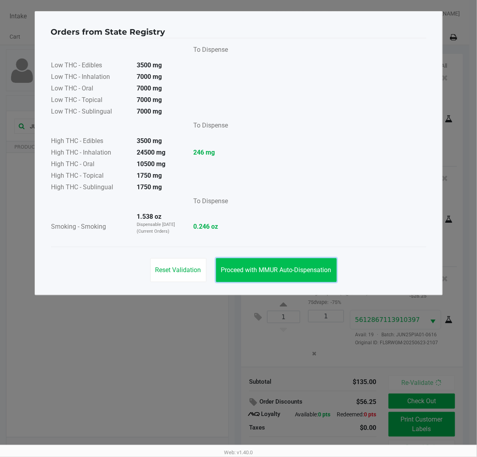
click at [275, 264] on button "Proceed with MMUR Auto-Dispensation" at bounding box center [276, 270] width 121 height 24
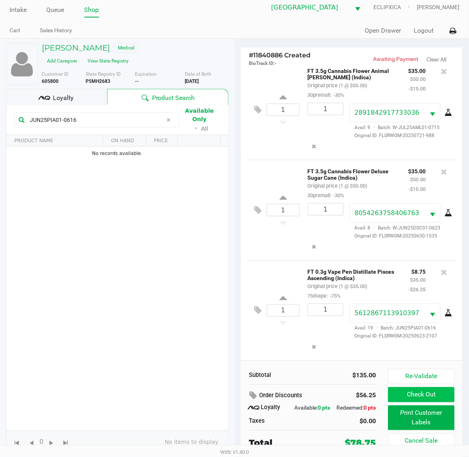
scroll to position [8, 0]
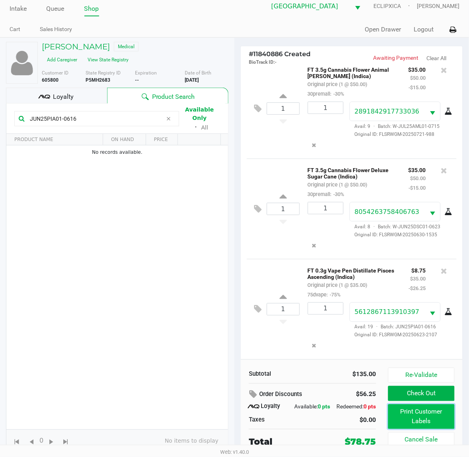
click at [411, 408] on button "Print Customer Labels" at bounding box center [421, 416] width 67 height 25
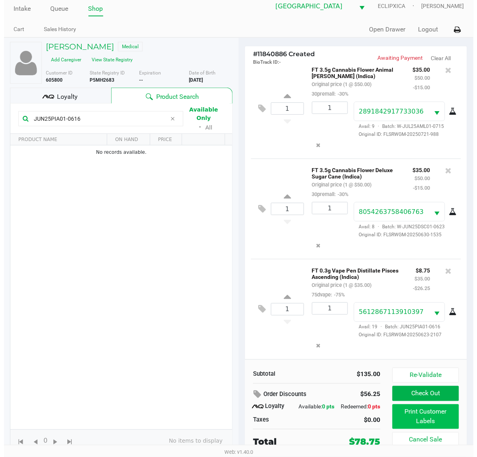
scroll to position [0, 0]
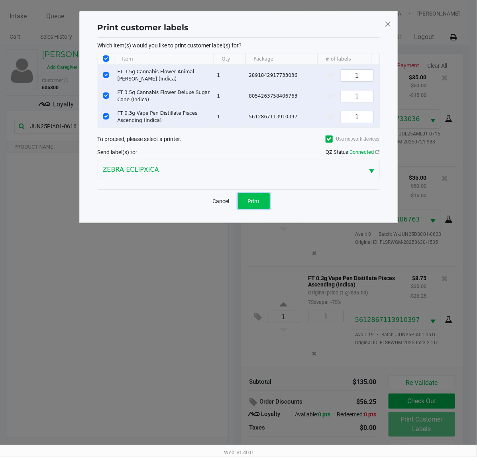
click at [252, 204] on button "Print" at bounding box center [254, 201] width 32 height 16
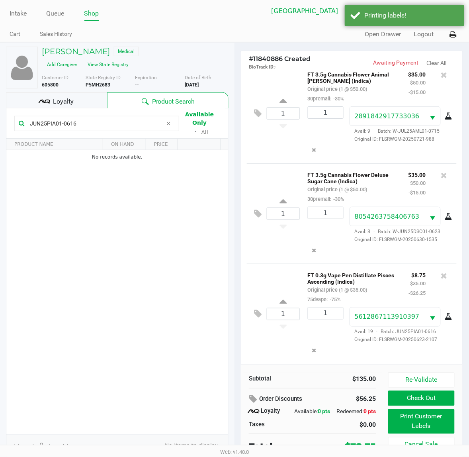
scroll to position [8, 0]
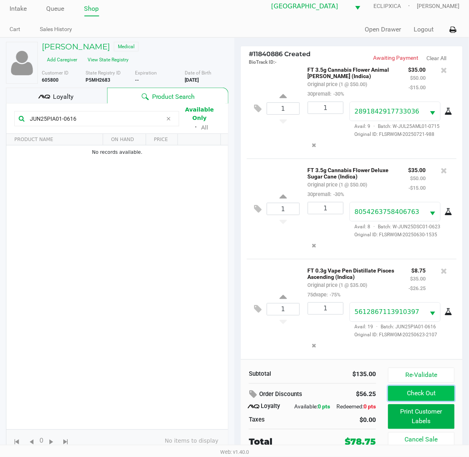
click at [417, 388] on button "Check Out" at bounding box center [421, 393] width 67 height 15
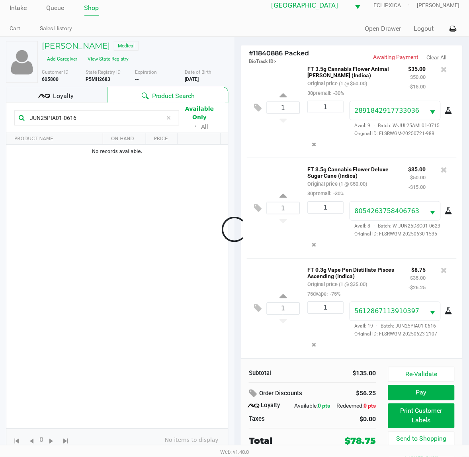
scroll to position [22, 0]
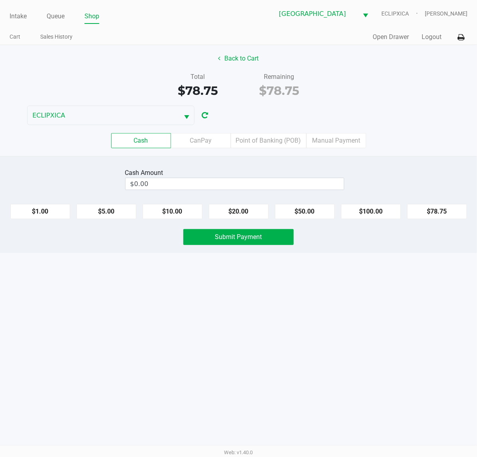
click at [405, 115] on div "Back to Cart Total $78.75 Remaining $78.75 ECLIPXICA Cash CanPay Point of Banki…" at bounding box center [238, 100] width 477 height 111
click at [391, 164] on div "Cash Amount $0.00 $1.00 $5.00 $10.00 $20.00 $50.00 $100.00 $78.75 Submit Payment" at bounding box center [238, 204] width 477 height 97
click at [239, 57] on button "Back to Cart" at bounding box center [238, 58] width 51 height 15
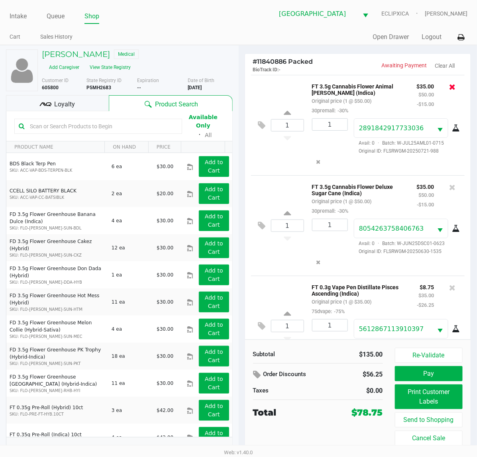
click at [449, 86] on icon at bounding box center [452, 87] width 6 height 8
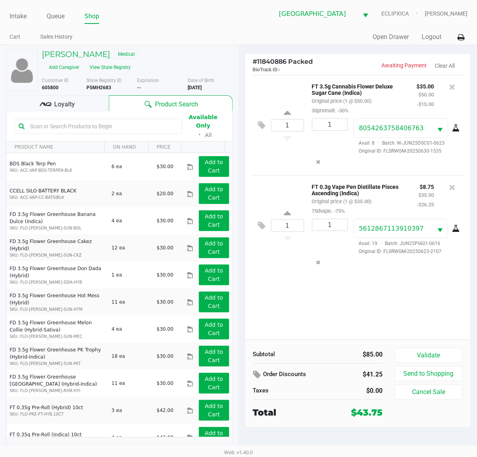
click at [450, 86] on icon at bounding box center [452, 87] width 6 height 8
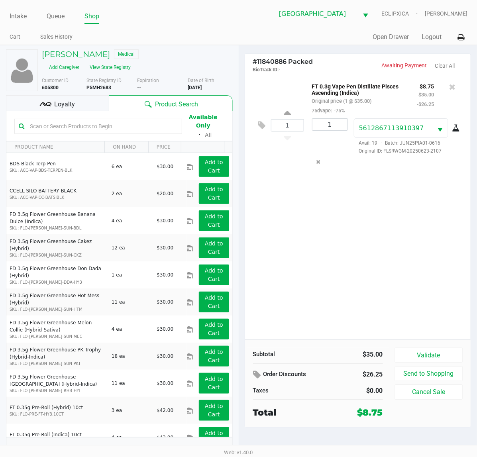
click at [335, 311] on div "1 FT 0.3g Vape Pen Distillate Pisces Ascending (Indica) Original price (1 @ $35…" at bounding box center [358, 207] width 226 height 264
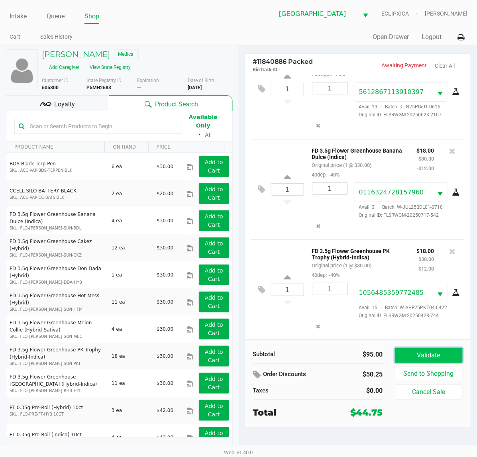
click at [411, 354] on button "Validate" at bounding box center [429, 355] width 68 height 15
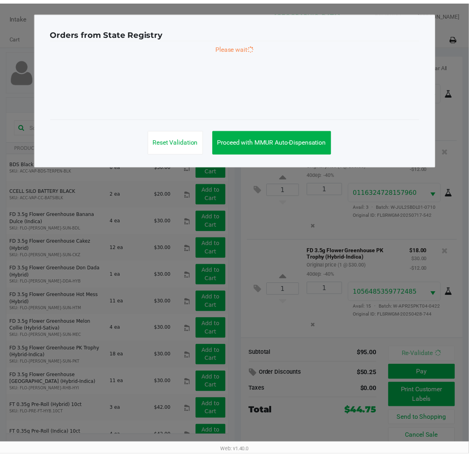
scroll to position [41, 0]
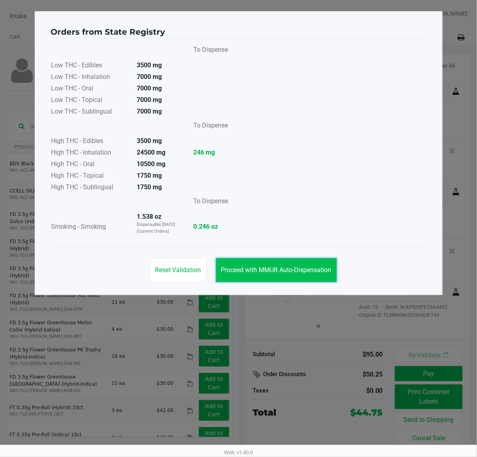
click at [272, 271] on span "Proceed with MMUR Auto-Dispensation" at bounding box center [276, 270] width 110 height 8
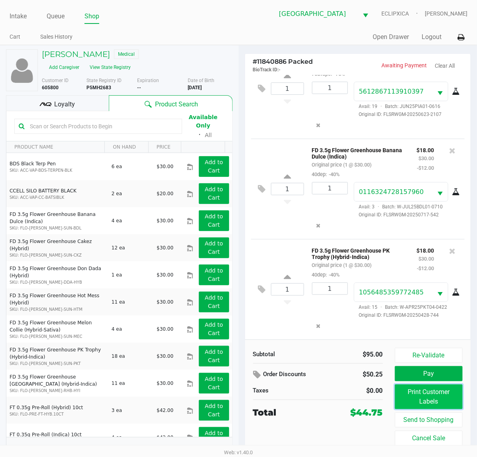
click at [423, 395] on button "Print Customer Labels" at bounding box center [429, 396] width 68 height 25
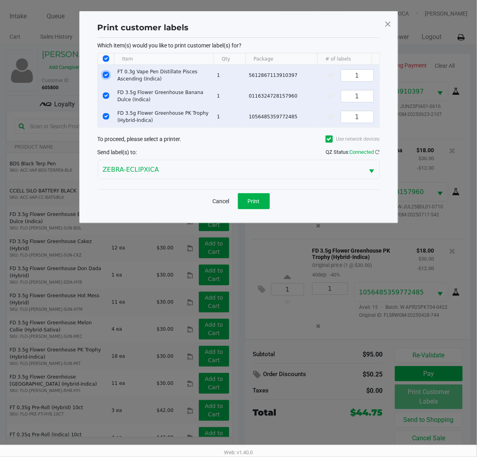
click at [104, 74] on input "Select Row" at bounding box center [106, 75] width 6 height 6
checkbox input "false"
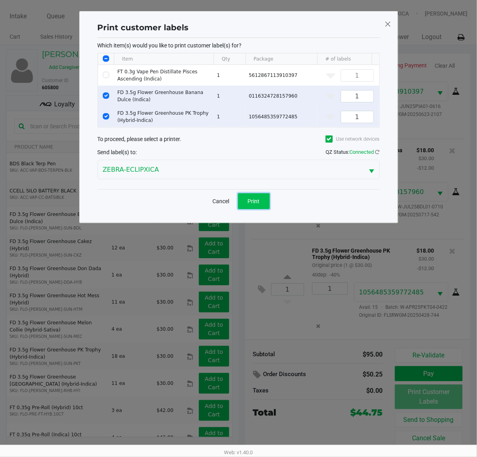
click at [260, 208] on button "Print" at bounding box center [254, 201] width 32 height 16
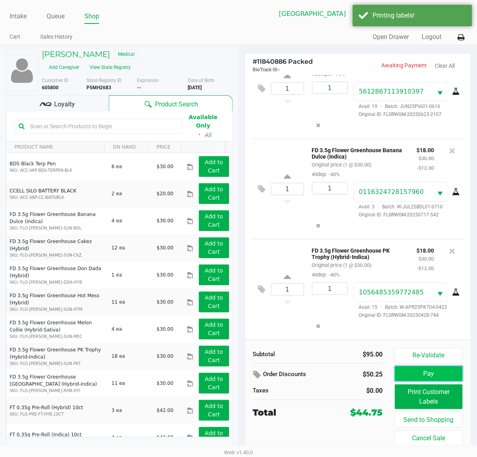
click at [417, 373] on button "Pay" at bounding box center [429, 373] width 68 height 15
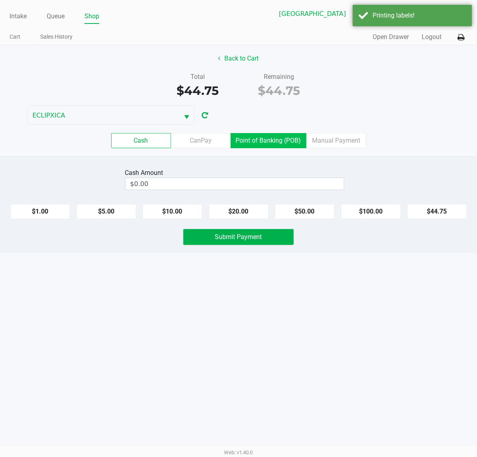
click at [258, 141] on label "Point of Banking (POB)" at bounding box center [269, 140] width 76 height 15
click at [0, 0] on 7 "Point of Banking (POB)" at bounding box center [0, 0] width 0 height 0
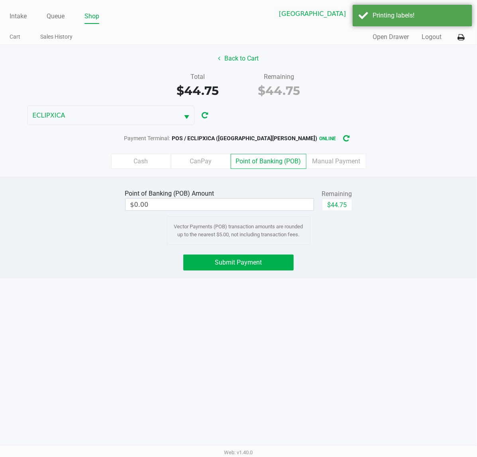
click at [336, 214] on div "$44.75" at bounding box center [337, 208] width 30 height 18
click at [336, 202] on button "$44.75" at bounding box center [337, 205] width 30 height 12
click at [204, 168] on label "CanPay" at bounding box center [201, 161] width 60 height 15
click at [0, 0] on 2 "CanPay" at bounding box center [0, 0] width 0 height 0
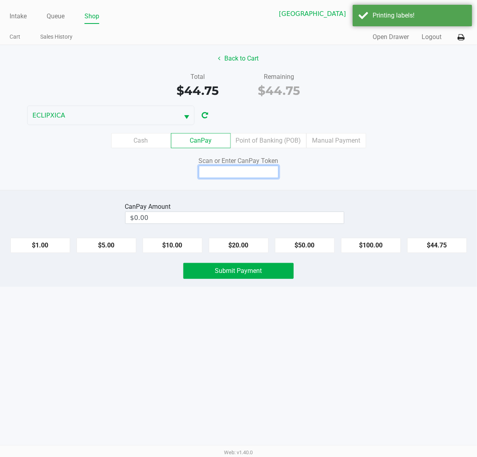
click at [254, 172] on input at bounding box center [239, 172] width 80 height 12
click at [438, 242] on button "$44.75" at bounding box center [437, 245] width 60 height 15
type input "$44.75"
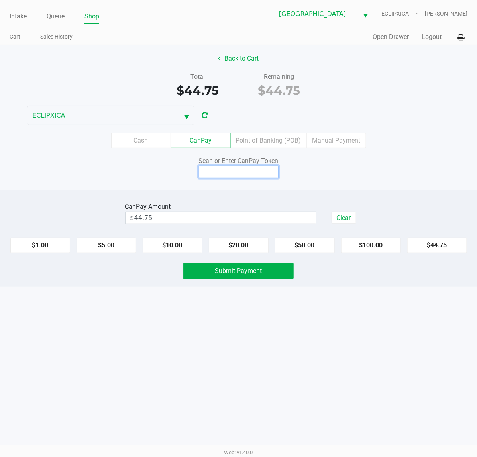
click at [252, 168] on input at bounding box center [239, 172] width 80 height 12
type input "Q5258503X"
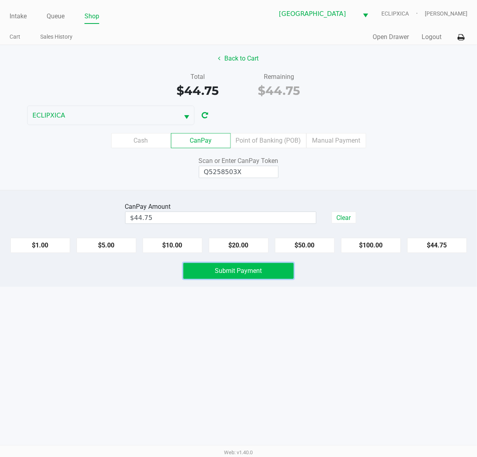
click at [256, 271] on span "Submit Payment" at bounding box center [238, 271] width 47 height 8
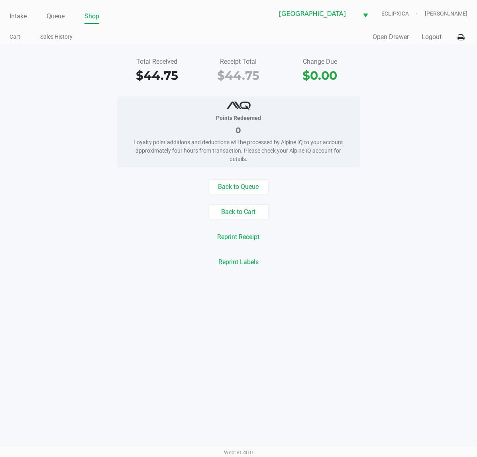
click at [19, 15] on link "Intake" at bounding box center [18, 16] width 17 height 11
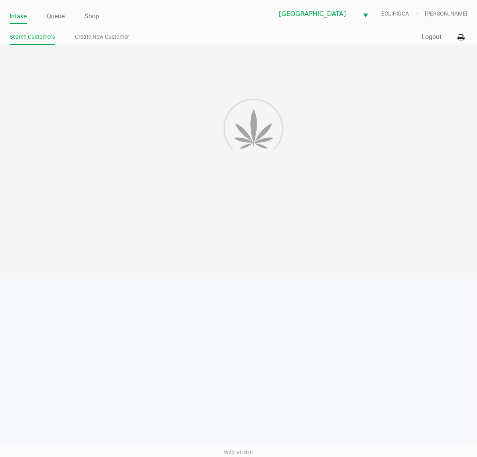
click at [241, 36] on div "Quick Sale Logout" at bounding box center [353, 37] width 229 height 15
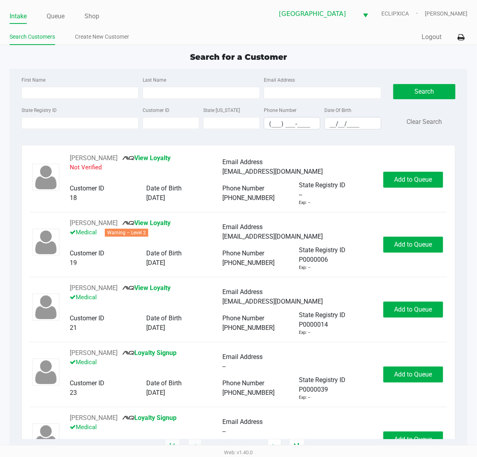
click at [249, 36] on div "Quick Sale Logout" at bounding box center [353, 37] width 229 height 15
click at [227, 26] on div "Intake Queue Shop [GEOGRAPHIC_DATA][PERSON_NAME] WC ECLIPXICA [PERSON_NAME] Sea…" at bounding box center [238, 22] width 477 height 45
type input "[PERSON_NAME]"
type input "ALFKE"
type input "[DATE]"
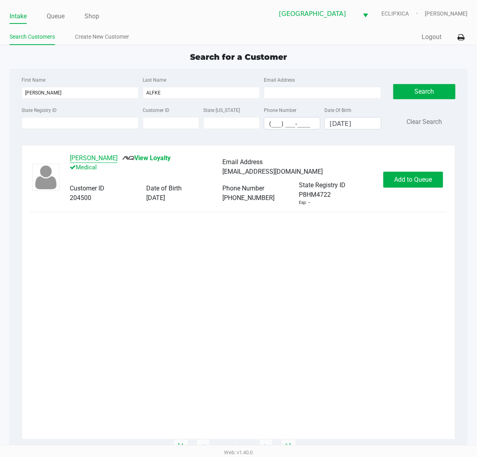
click at [95, 161] on button "[PERSON_NAME]" at bounding box center [94, 158] width 48 height 10
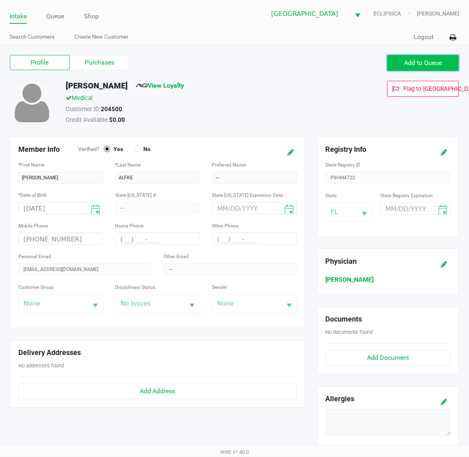
click at [418, 60] on span "Add to Queue" at bounding box center [424, 63] width 38 height 8
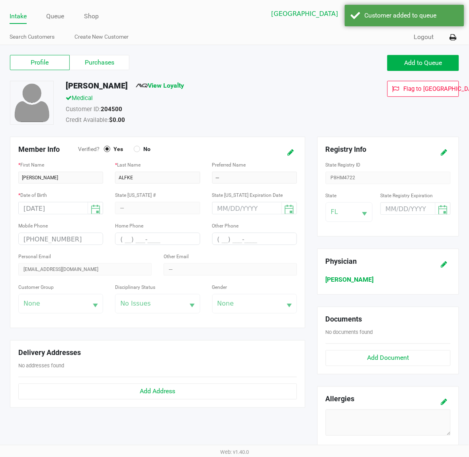
click at [321, 68] on div "Add to Queue" at bounding box center [350, 63] width 231 height 16
click at [299, 78] on div "Profile Purchases Add to Queue" at bounding box center [234, 67] width 461 height 28
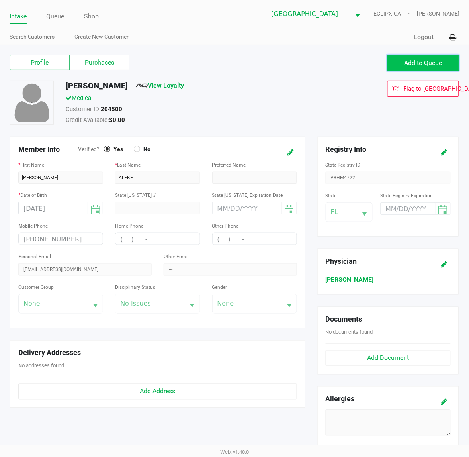
click at [439, 64] on span "Add to Queue" at bounding box center [424, 63] width 38 height 8
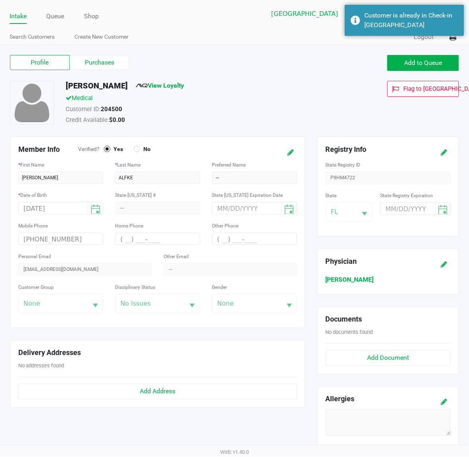
click at [338, 84] on div "Flag to [GEOGRAPHIC_DATA]" at bounding box center [397, 104] width 135 height 46
drag, startPoint x: 47, startPoint y: 4, endPoint x: 49, endPoint y: 11, distance: 7.1
click at [49, 4] on div "Intake Queue Shop [GEOGRAPHIC_DATA][PERSON_NAME] WC ECLIPXICA [PERSON_NAME]" at bounding box center [235, 14] width 450 height 20
click at [50, 17] on link "Queue" at bounding box center [56, 16] width 18 height 11
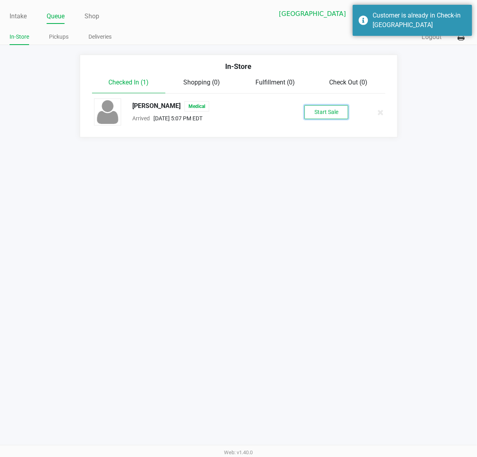
click at [331, 113] on button "Start Sale" at bounding box center [326, 112] width 44 height 14
click at [349, 196] on div "Intake Queue Shop [GEOGRAPHIC_DATA][PERSON_NAME] WC ECLIPXICA [PERSON_NAME] In-…" at bounding box center [238, 228] width 477 height 457
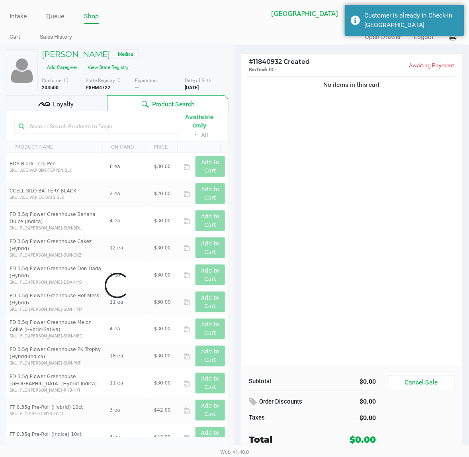
click at [387, 152] on div "No items in this cart" at bounding box center [352, 221] width 222 height 292
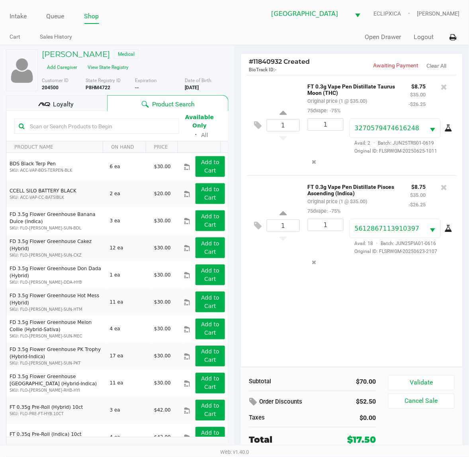
click at [401, 276] on div "1 FT 0.3g Vape Pen Distillate Pisces Ascending (Indica) Original price (1 @ $35…" at bounding box center [352, 225] width 210 height 100
click at [55, 96] on div "Loyalty" at bounding box center [56, 103] width 101 height 16
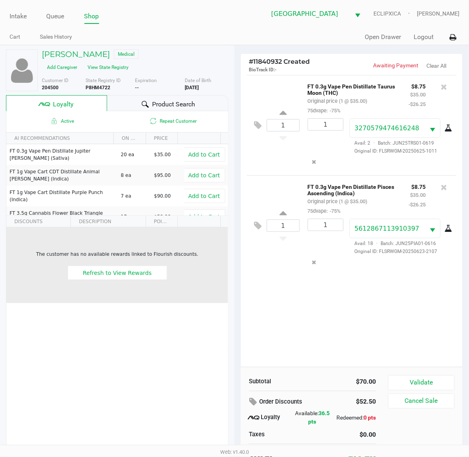
click at [146, 289] on td "The customer has no available rewards linked to Flourish discounts. Refresh to …" at bounding box center [117, 265] width 222 height 76
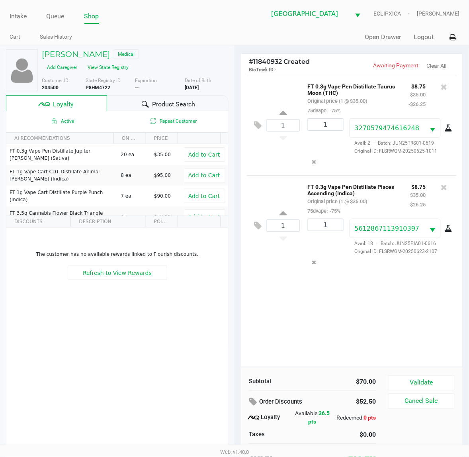
click at [392, 318] on div "1 FT 0.3g Vape Pen Distillate Taurus Moon (THC) Original price (1 @ $35.00) 75d…" at bounding box center [352, 221] width 222 height 292
click at [426, 383] on button "Validate" at bounding box center [421, 382] width 67 height 15
click at [399, 333] on div "1 FT 0.3g Vape Pen Distillate Taurus Moon (THC) Original price (1 @ $35.00) 75d…" at bounding box center [352, 221] width 222 height 292
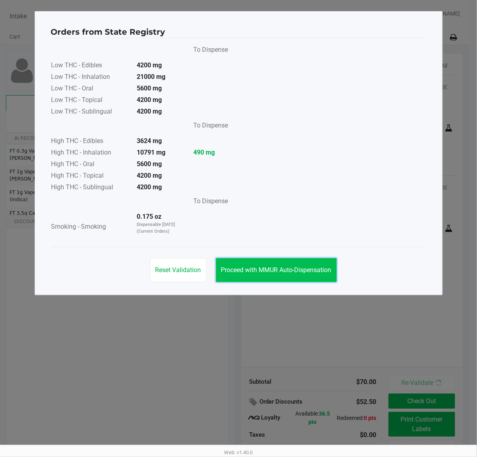
click at [276, 272] on span "Proceed with MMUR Auto-Dispensation" at bounding box center [276, 270] width 110 height 8
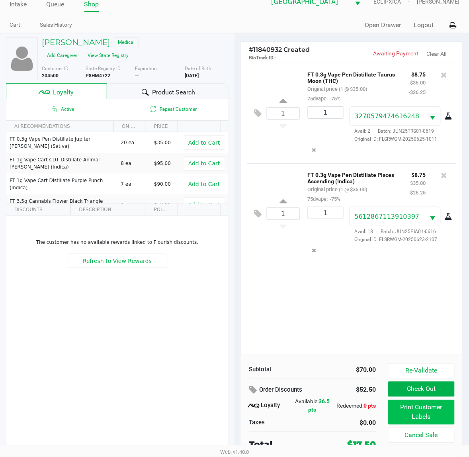
scroll to position [15, 0]
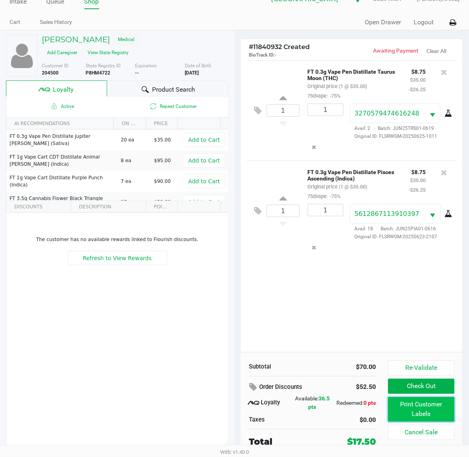
click at [412, 401] on button "Print Customer Labels" at bounding box center [421, 409] width 67 height 25
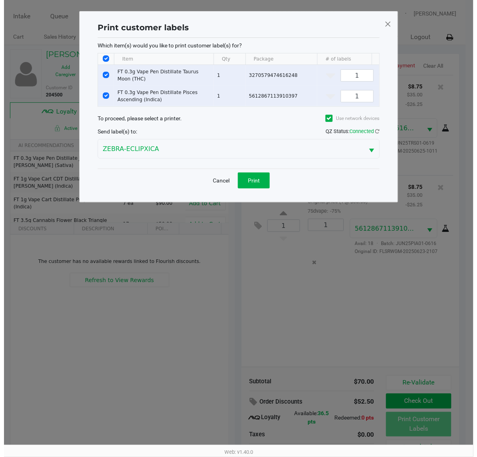
scroll to position [0, 0]
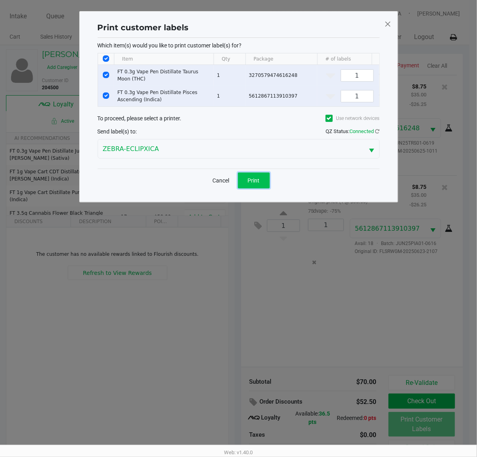
click at [252, 184] on span "Print" at bounding box center [254, 180] width 12 height 6
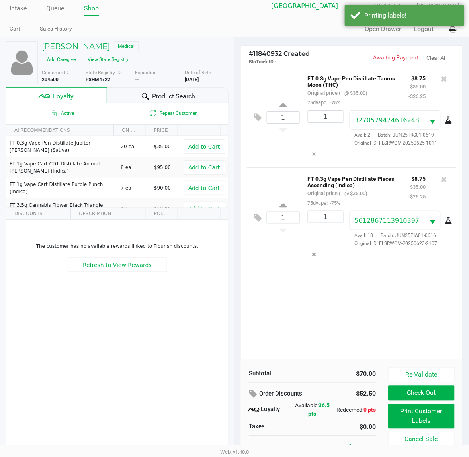
scroll to position [15, 0]
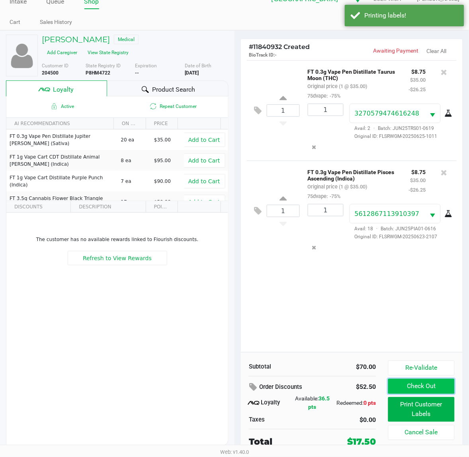
drag, startPoint x: 438, startPoint y: 389, endPoint x: 427, endPoint y: 373, distance: 19.7
click at [438, 389] on button "Check Out" at bounding box center [421, 386] width 67 height 15
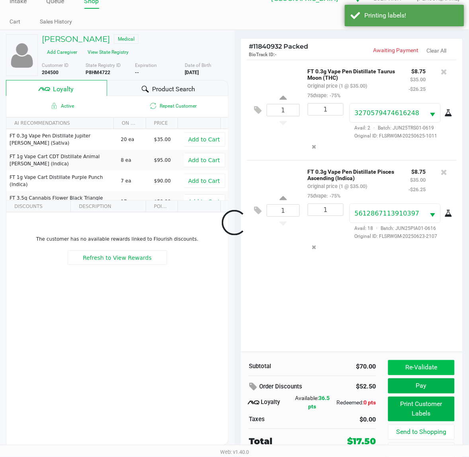
click at [389, 305] on div at bounding box center [234, 222] width 469 height 305
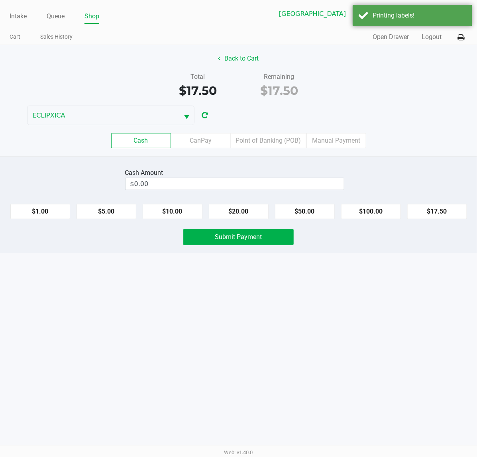
click at [230, 195] on div "Cash Amount $0.00 $1.00 $5.00 $10.00 $20.00 $50.00 $100.00 $17.50 Submit Payment" at bounding box center [238, 204] width 477 height 97
type input "0"
click at [229, 189] on input "0" at bounding box center [234, 184] width 218 height 12
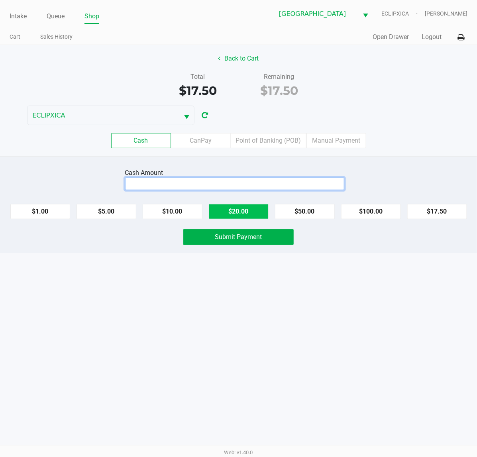
click at [238, 212] on button "$20.00" at bounding box center [239, 211] width 60 height 15
type input "$20.00"
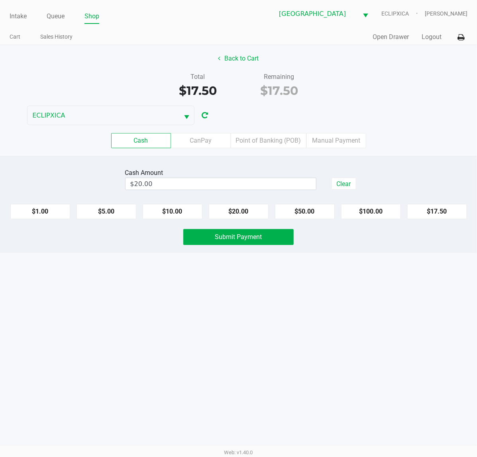
click at [227, 287] on div "Intake Queue Shop [GEOGRAPHIC_DATA][PERSON_NAME] WC ECLIPXICA [PERSON_NAME] Car…" at bounding box center [238, 228] width 477 height 457
click at [216, 237] on span "Submit Payment" at bounding box center [238, 237] width 47 height 8
click at [192, 274] on div "Intake Queue Shop [GEOGRAPHIC_DATA][PERSON_NAME] WC ECLIPXICA [PERSON_NAME] Car…" at bounding box center [238, 228] width 477 height 457
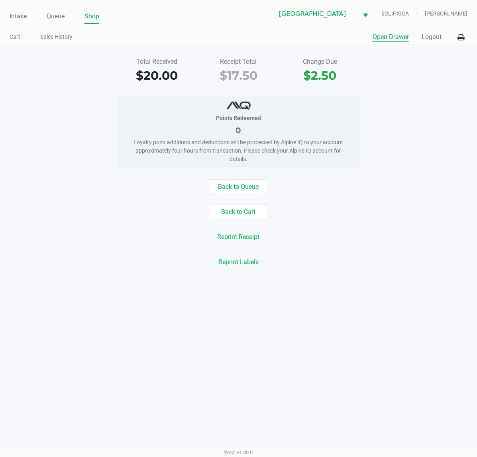
click at [385, 37] on button "Open Drawer" at bounding box center [390, 37] width 36 height 10
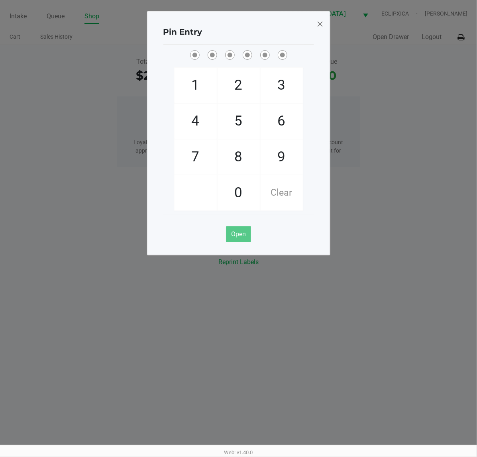
click at [295, 216] on div "Open" at bounding box center [238, 231] width 151 height 32
checkbox input "true"
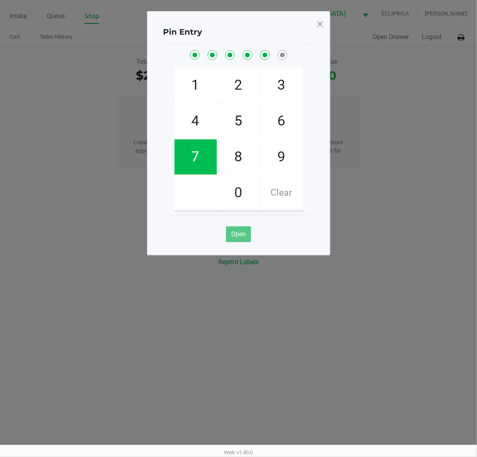
checkbox input "true"
click at [321, 19] on span at bounding box center [319, 24] width 7 height 13
